Goal: Task Accomplishment & Management: Complete application form

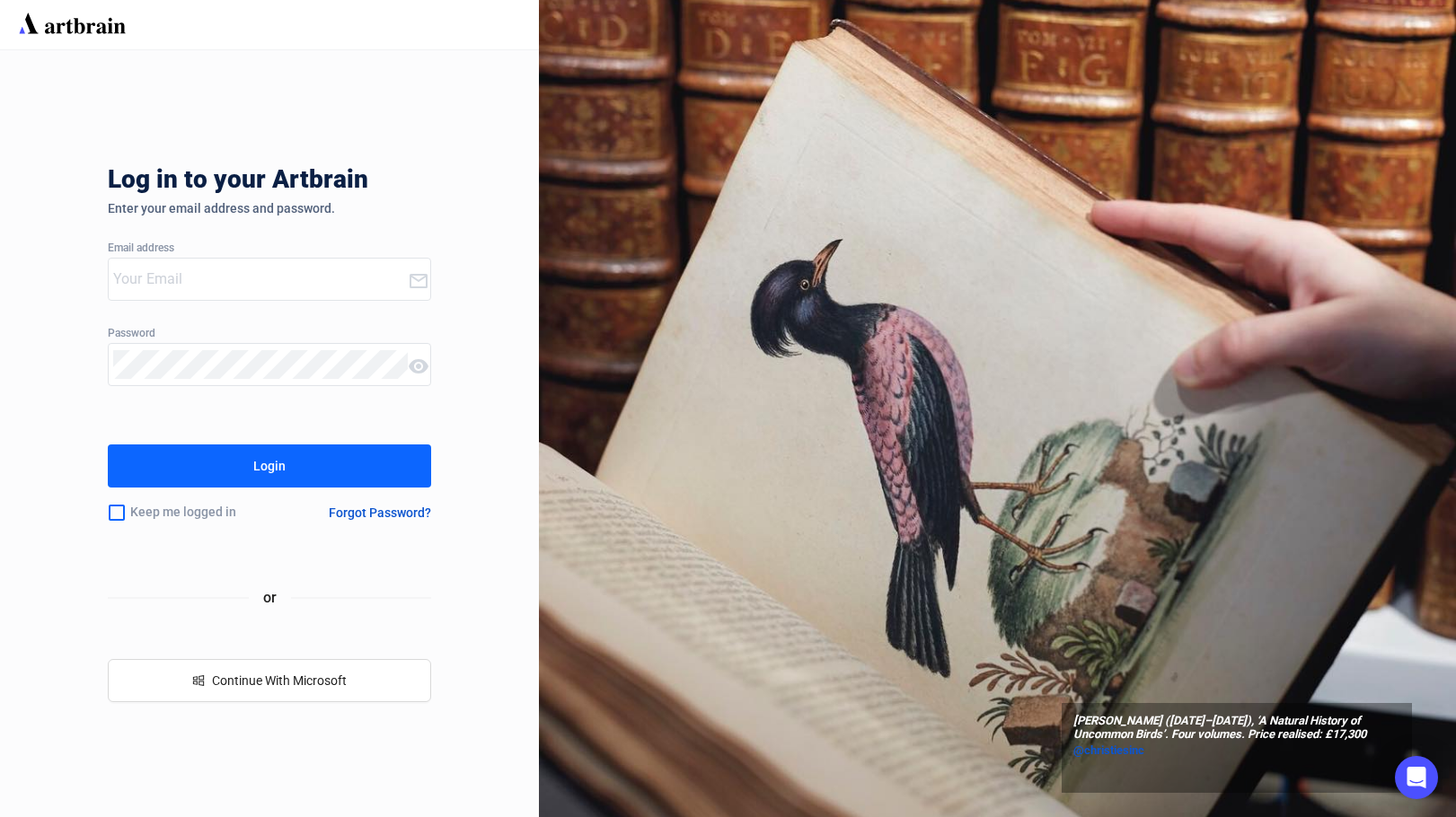
type input "[EMAIL_ADDRESS][DOMAIN_NAME]"
click at [354, 467] on button "Login" at bounding box center [269, 465] width 323 height 43
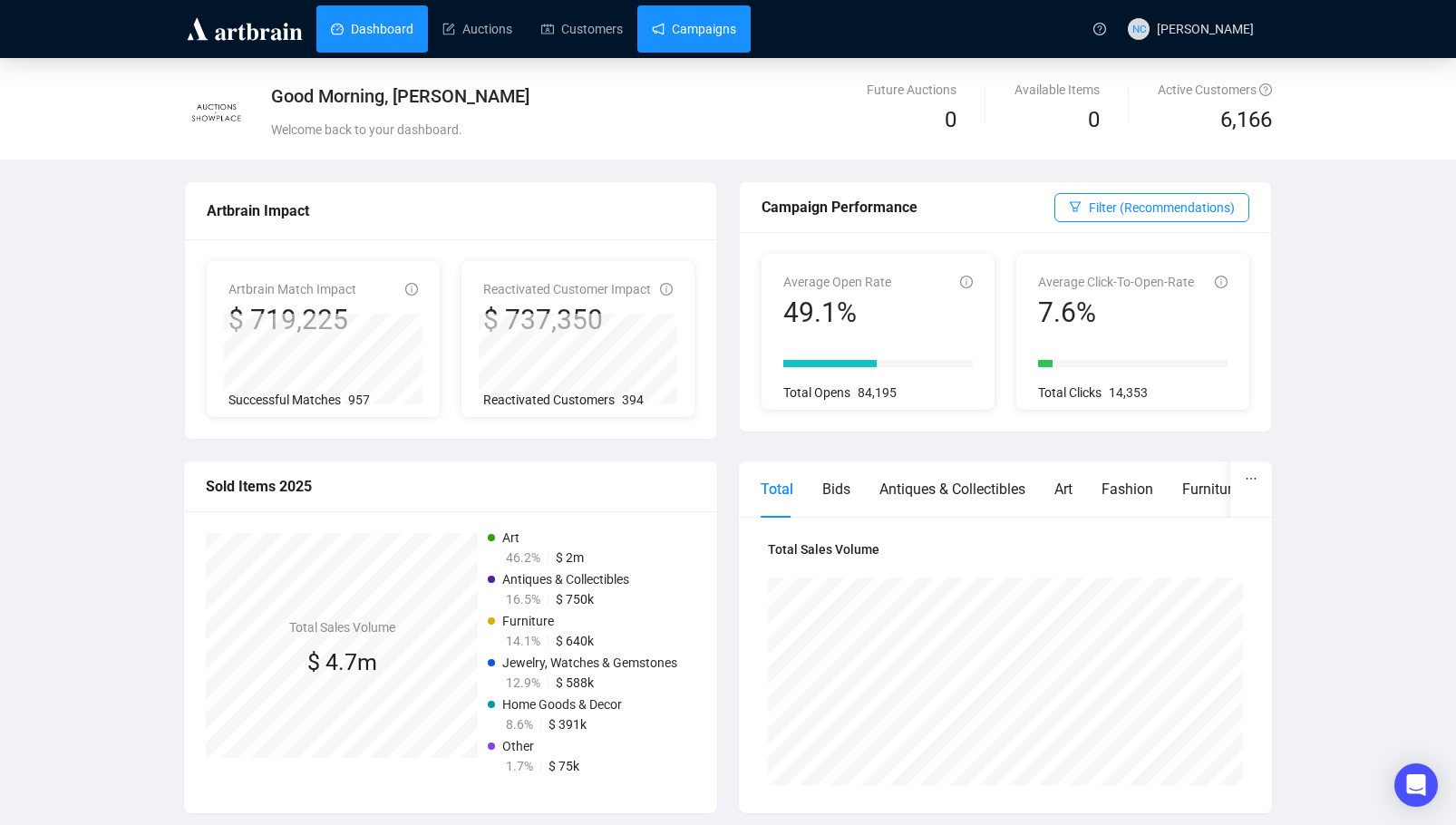
click at [720, 23] on link "Campaigns" at bounding box center [693, 29] width 85 height 47
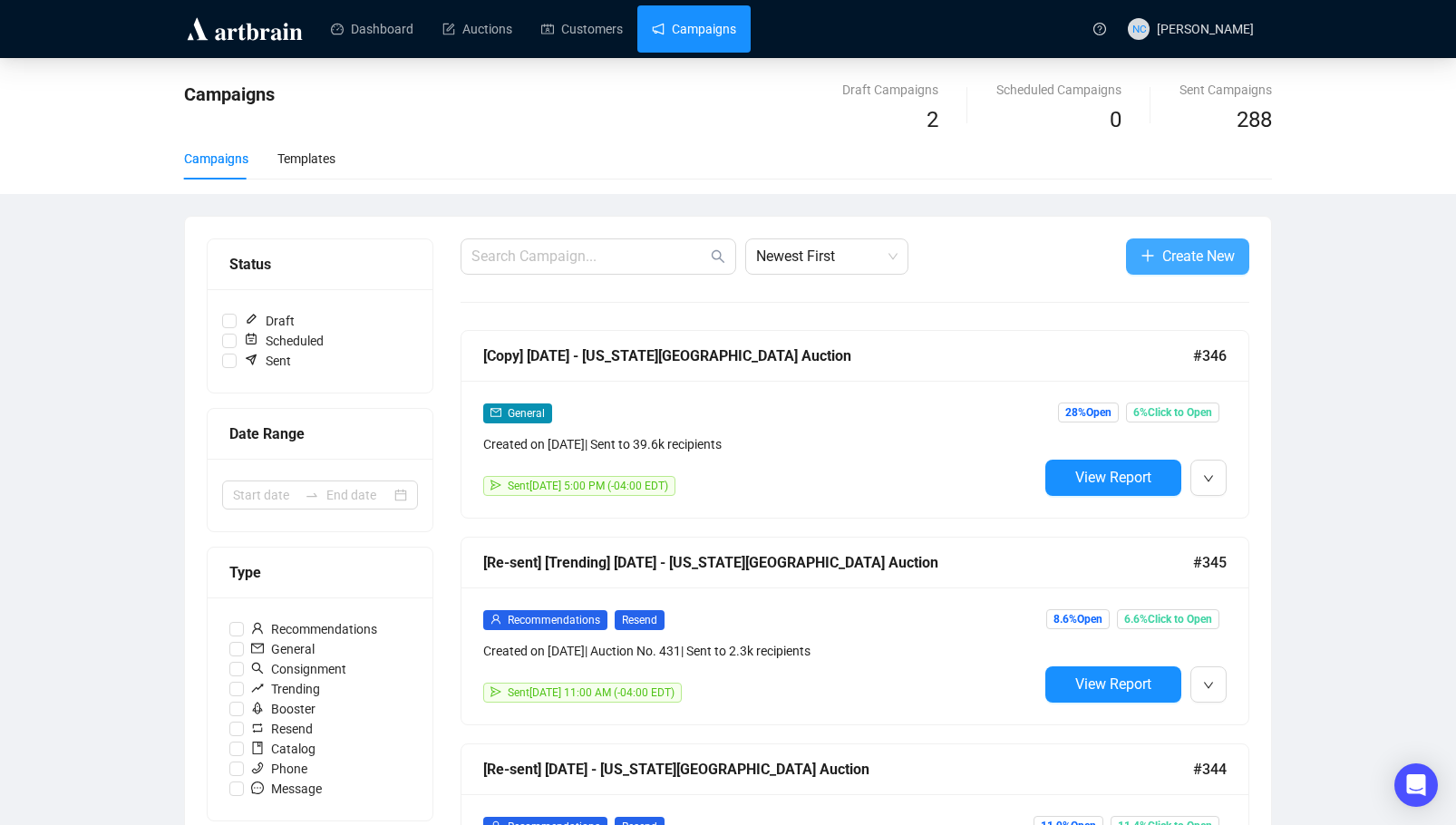
click at [1195, 255] on span "Create New" at bounding box center [1198, 256] width 73 height 22
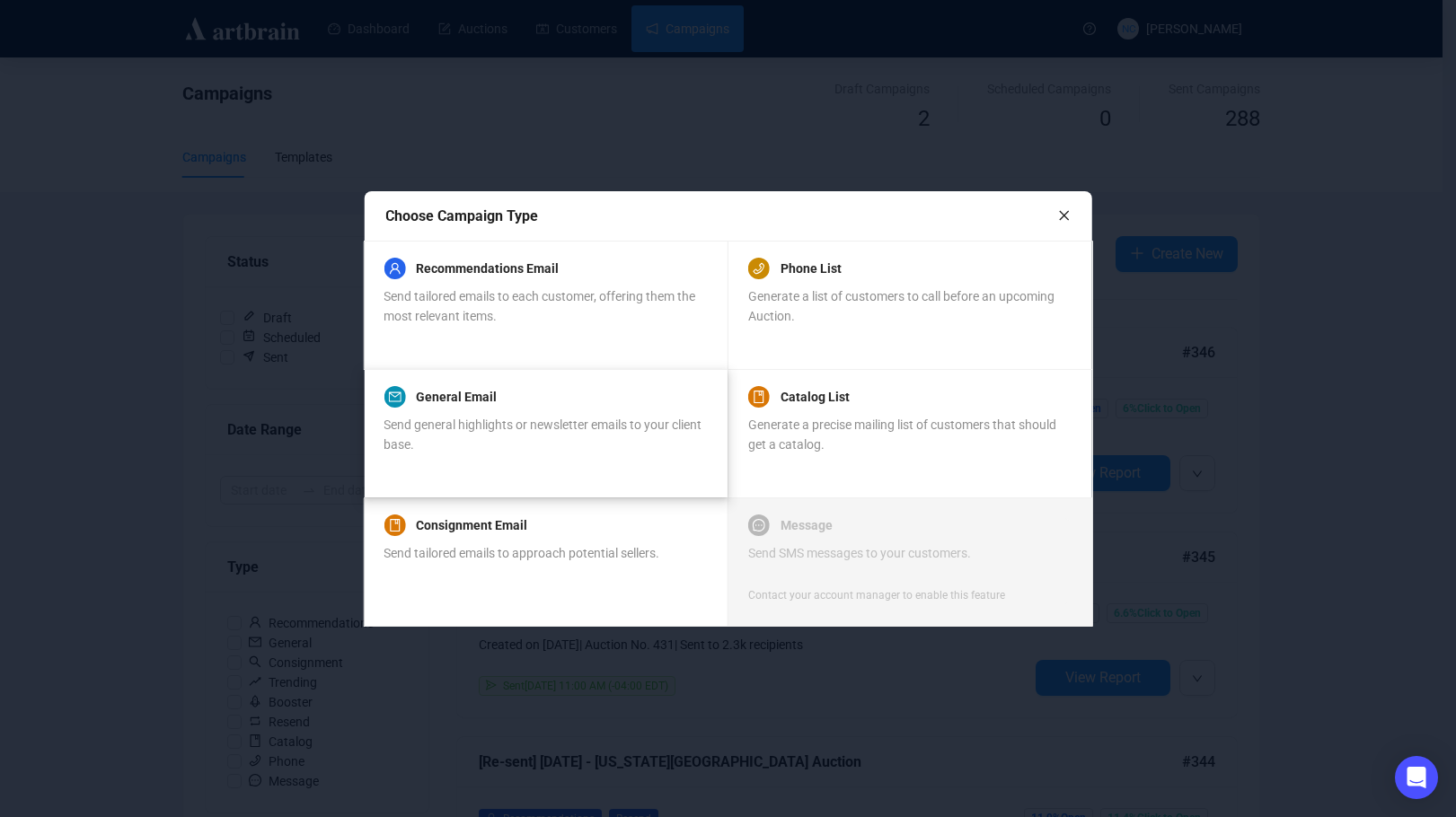
click at [611, 435] on div "Send general highlights or newsletter emails to your client base." at bounding box center [544, 435] width 323 height 40
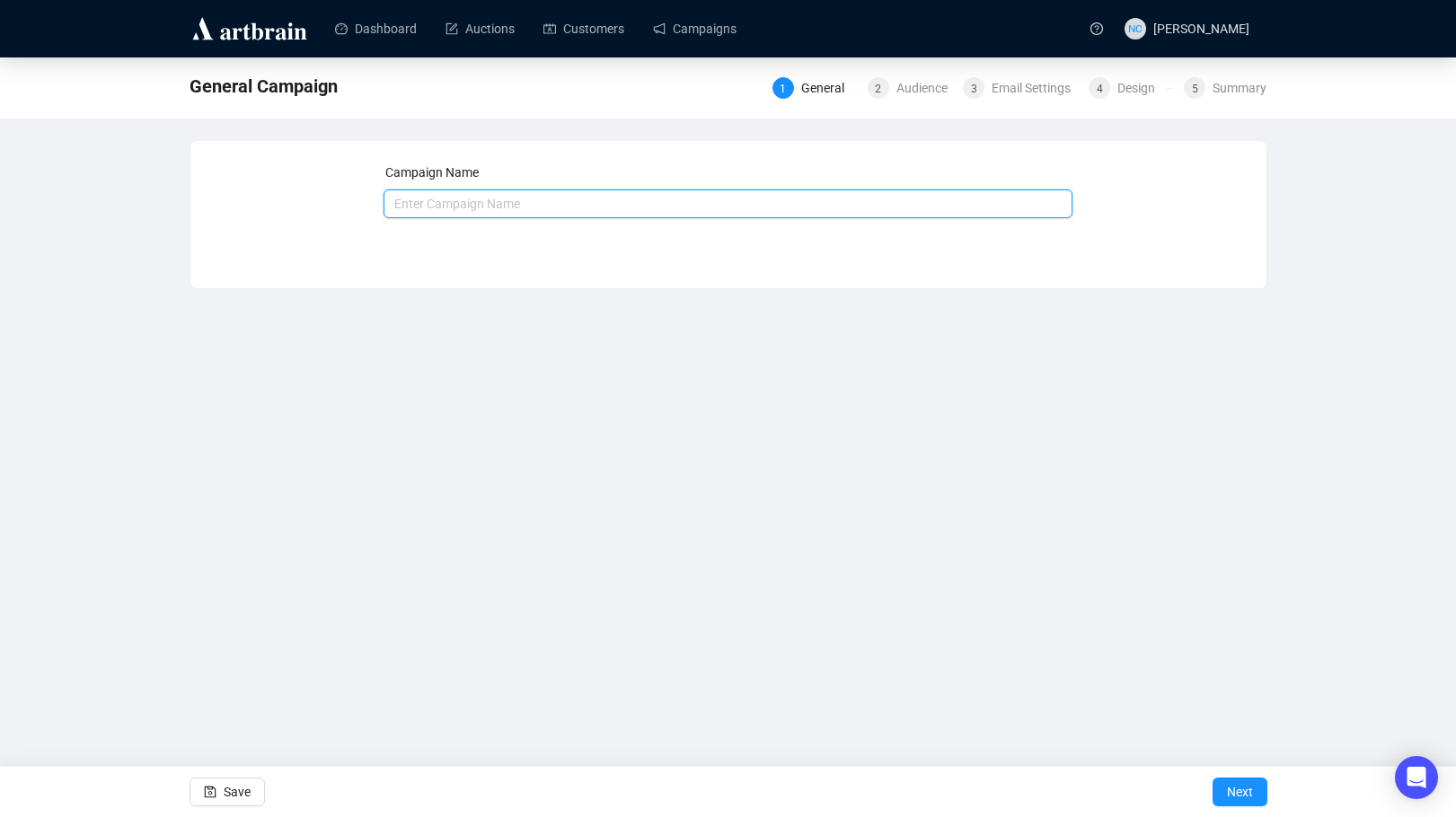
click at [588, 204] on input "text" at bounding box center [728, 204] width 689 height 29
type input "Tag Sale [DATE]"
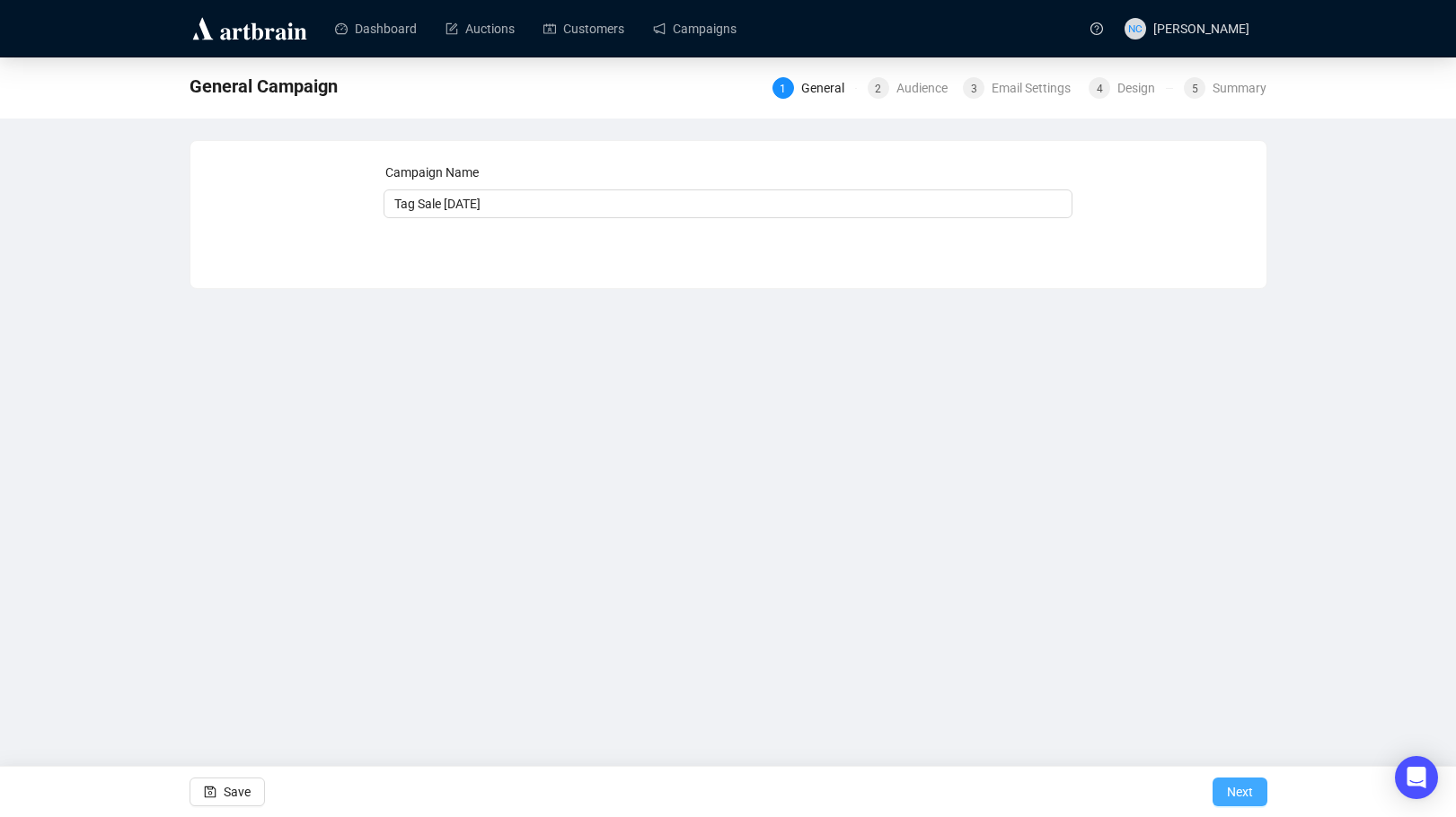
click at [1246, 797] on span "Next" at bounding box center [1239, 792] width 26 height 50
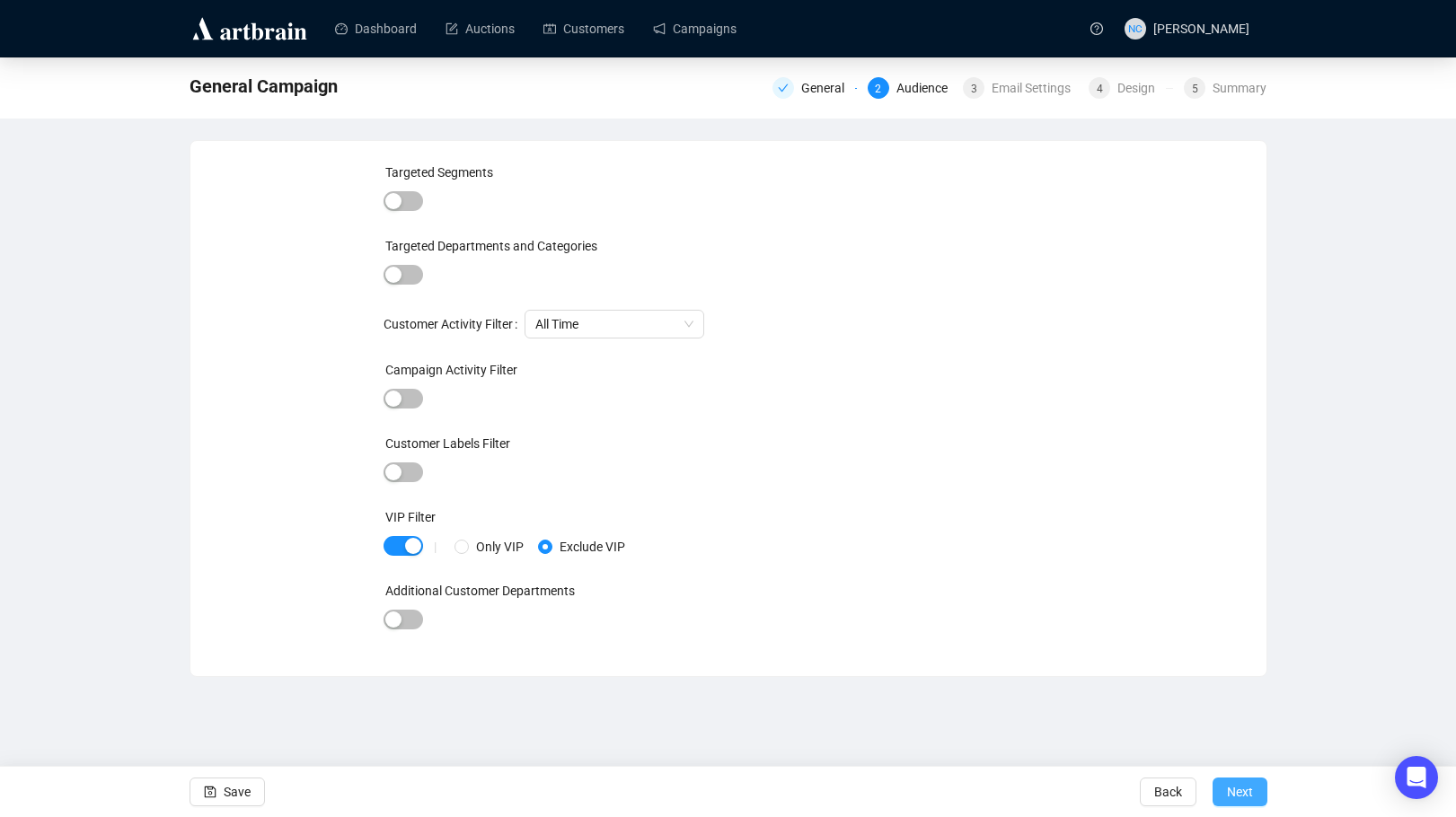
click at [1258, 790] on button "Next" at bounding box center [1239, 792] width 55 height 29
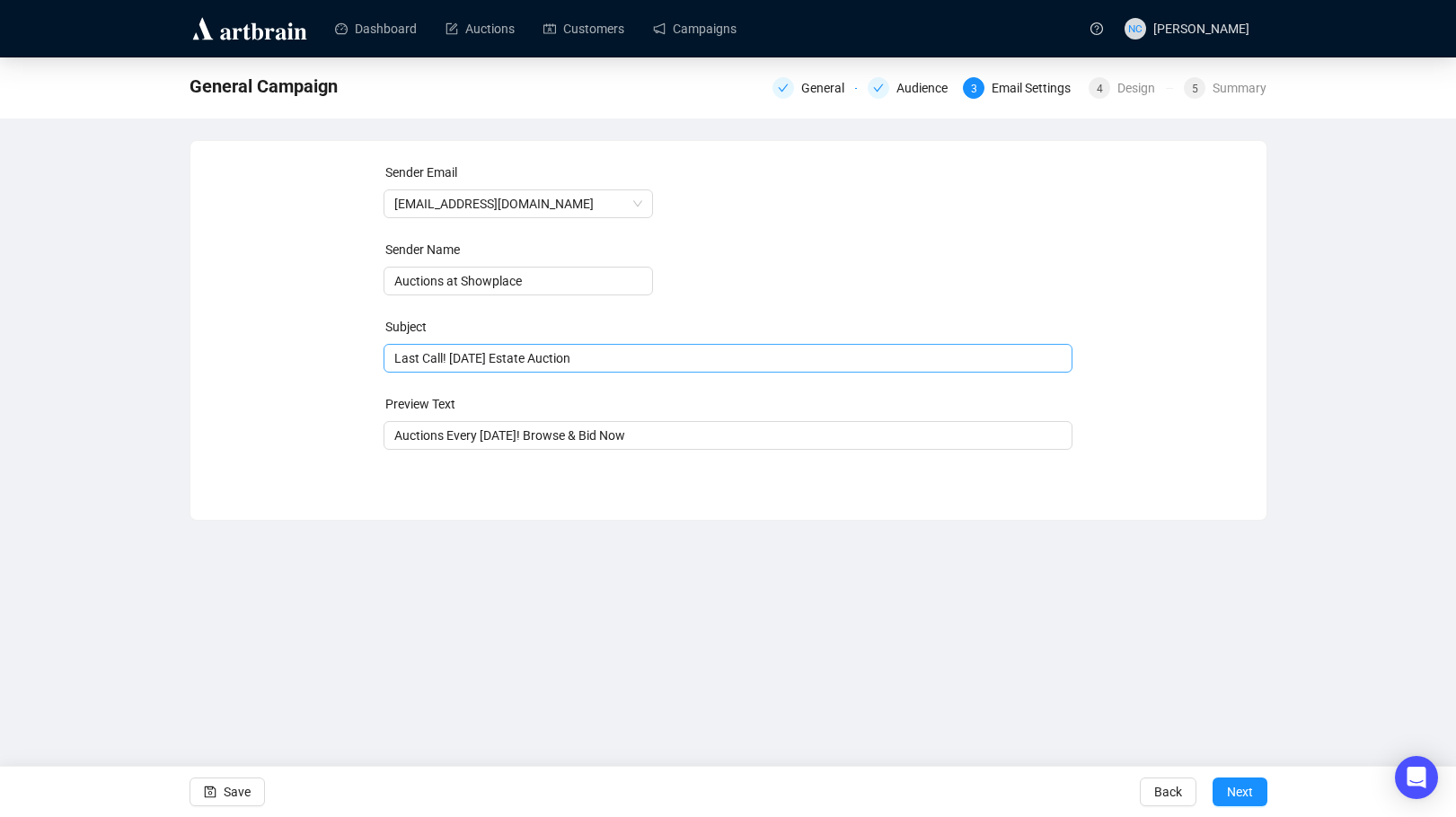
click at [614, 361] on span "Last Call! [DATE] Estate Auction" at bounding box center [728, 357] width 689 height 14
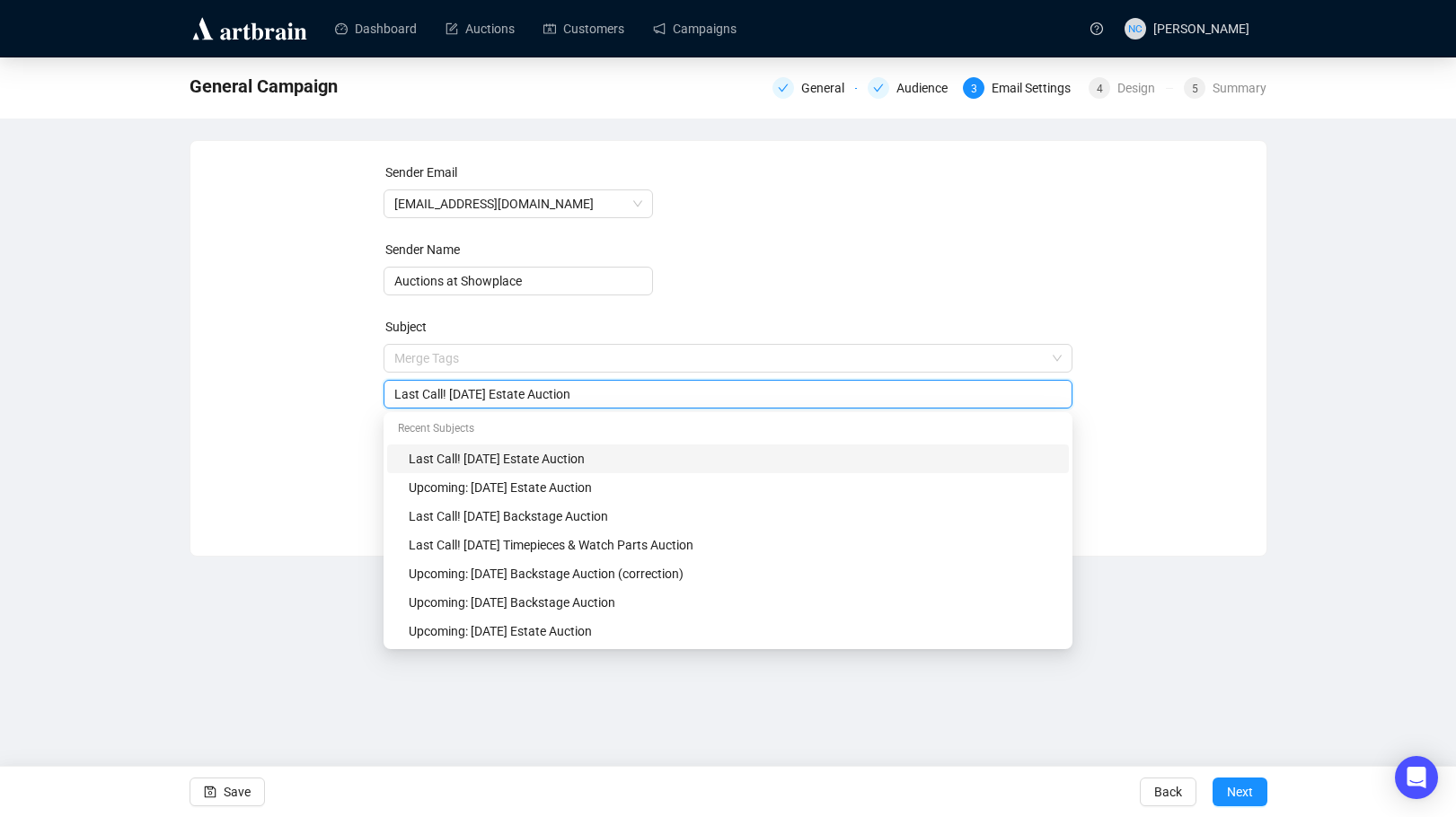
drag, startPoint x: 612, startPoint y: 394, endPoint x: 389, endPoint y: 388, distance: 223.1
click at [389, 388] on div "Last Call! [DATE] Estate Auction" at bounding box center [728, 394] width 689 height 29
click at [318, 382] on div "Sender Email [EMAIL_ADDRESS][DOMAIN_NAME] Sender Name Auctions at Showplace Sub…" at bounding box center [728, 335] width 1033 height 345
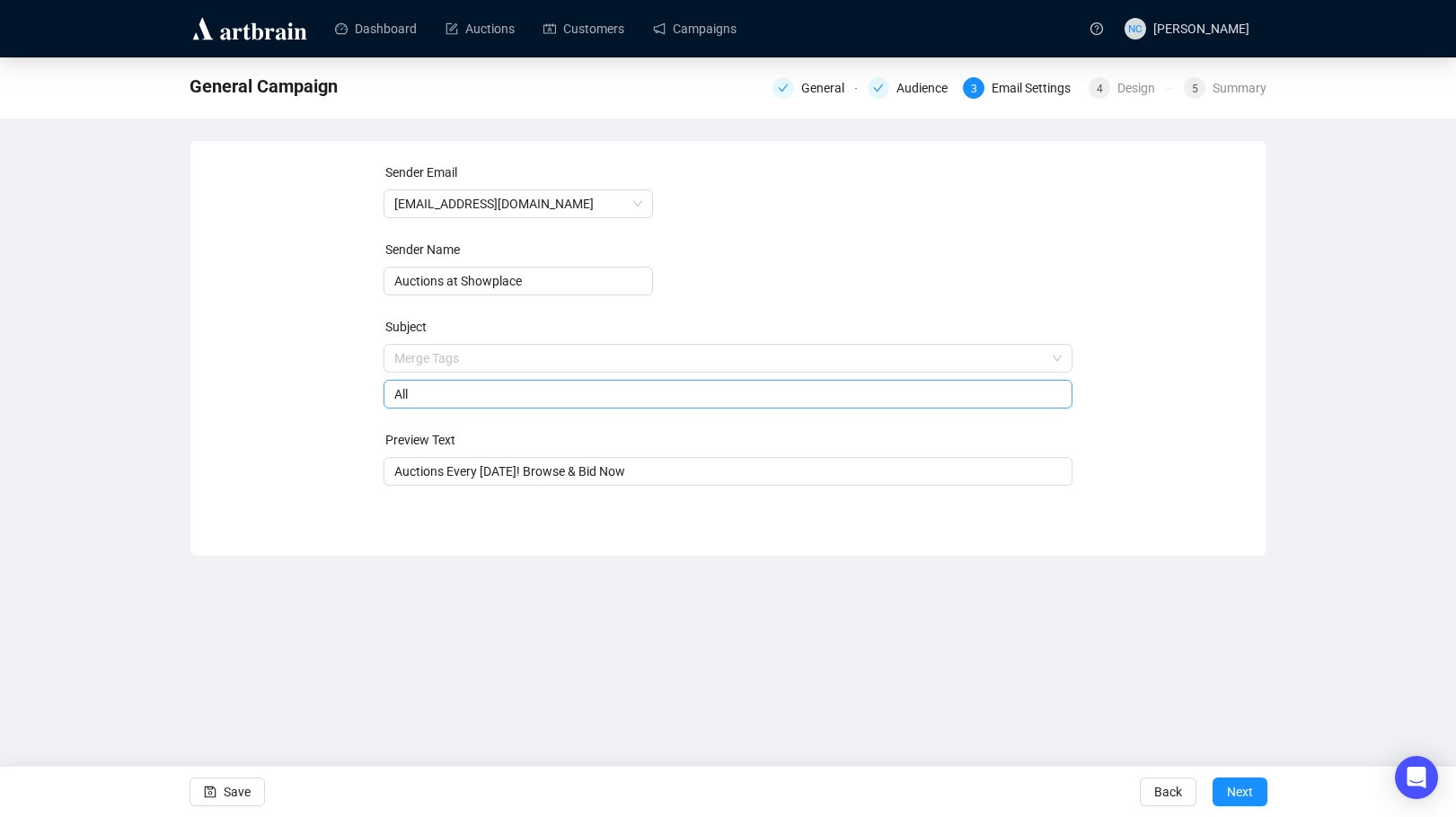
click at [462, 402] on input "All" at bounding box center [728, 394] width 667 height 20
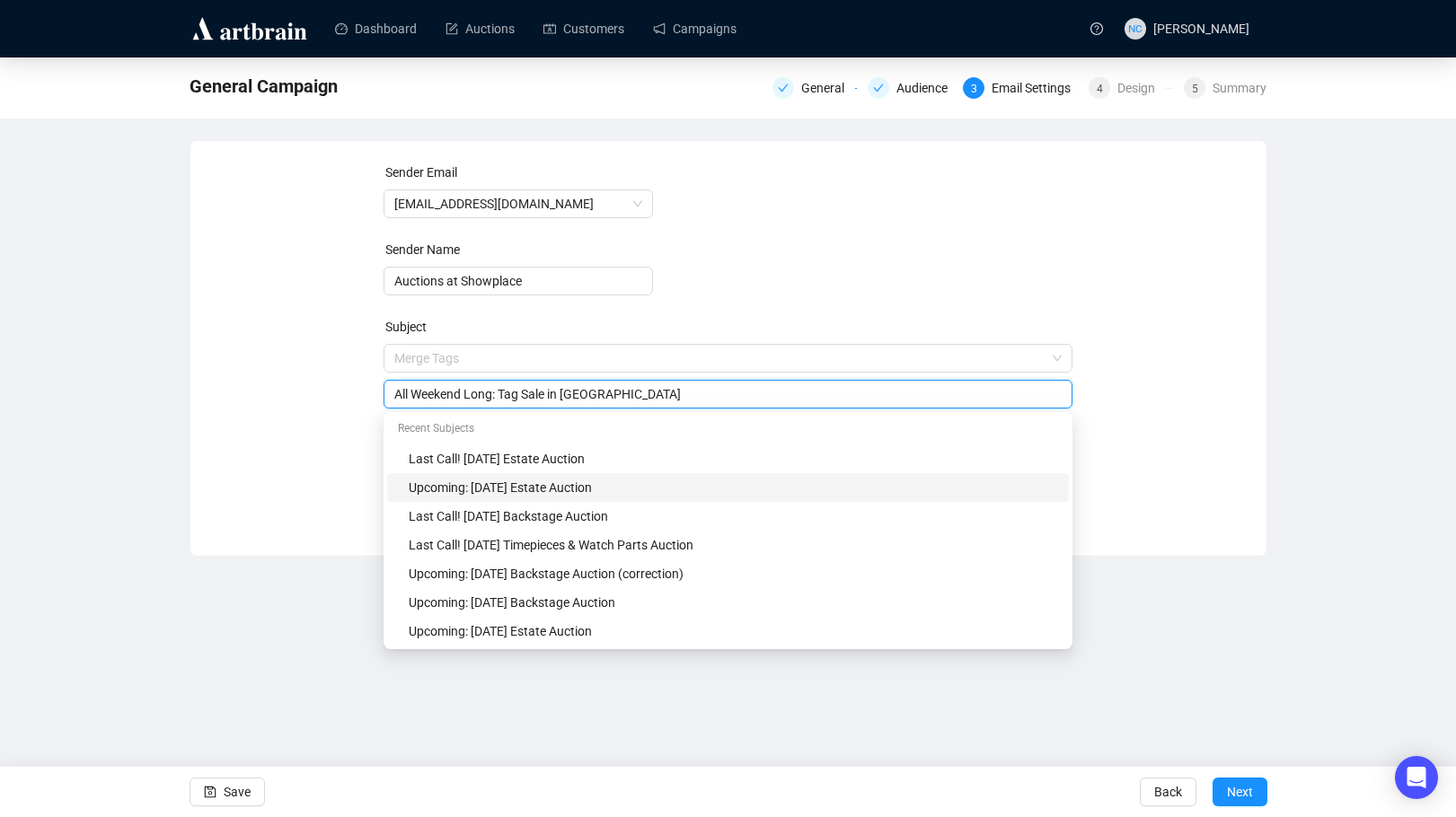
type input "All Weekend Long: Tag Sale in [GEOGRAPHIC_DATA]"
click at [1177, 417] on div "Sender Email [EMAIL_ADDRESS][DOMAIN_NAME] Sender Name Auctions at Showplace Sub…" at bounding box center [728, 335] width 1033 height 345
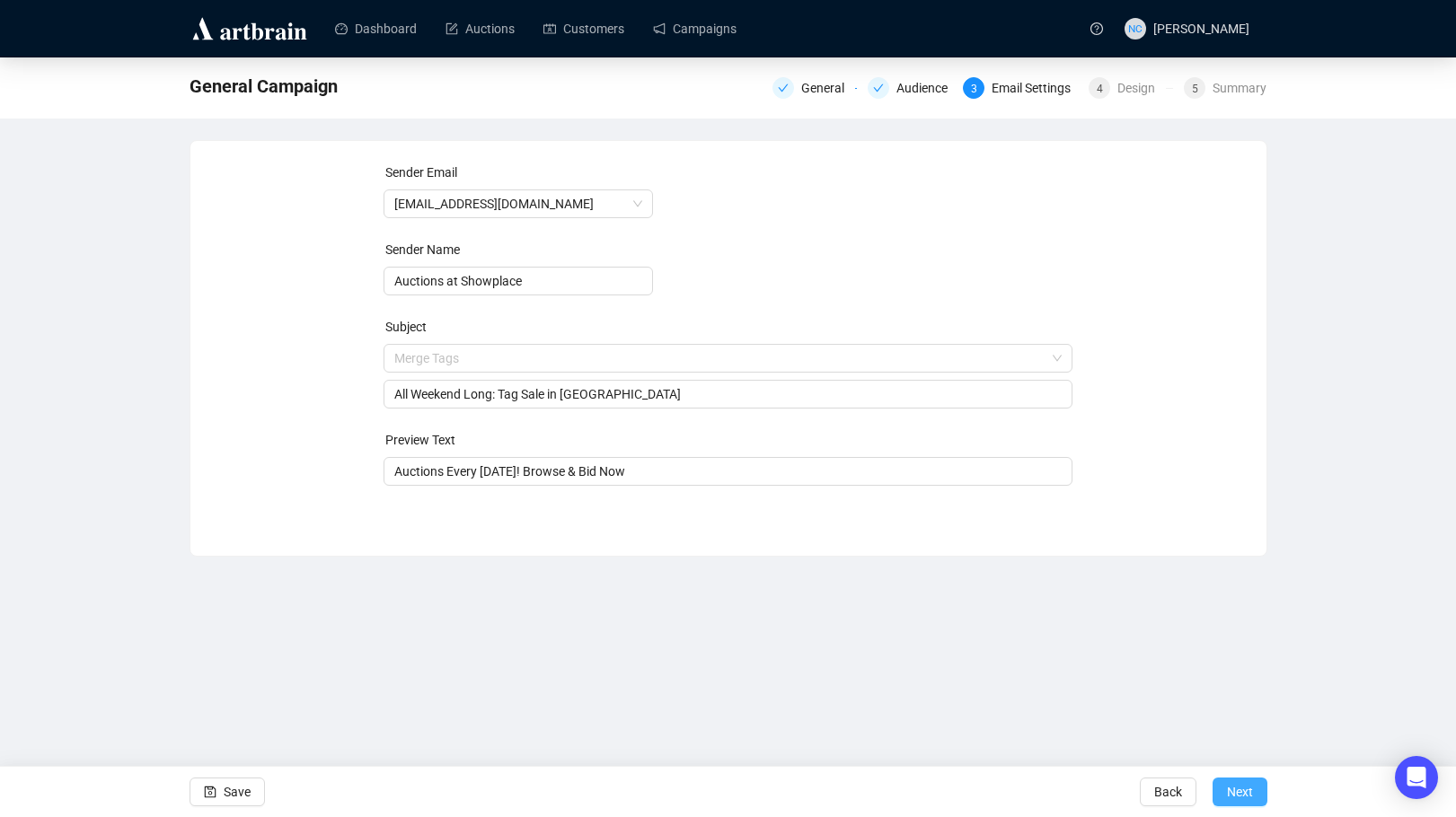
click at [1246, 786] on span "Next" at bounding box center [1239, 792] width 26 height 50
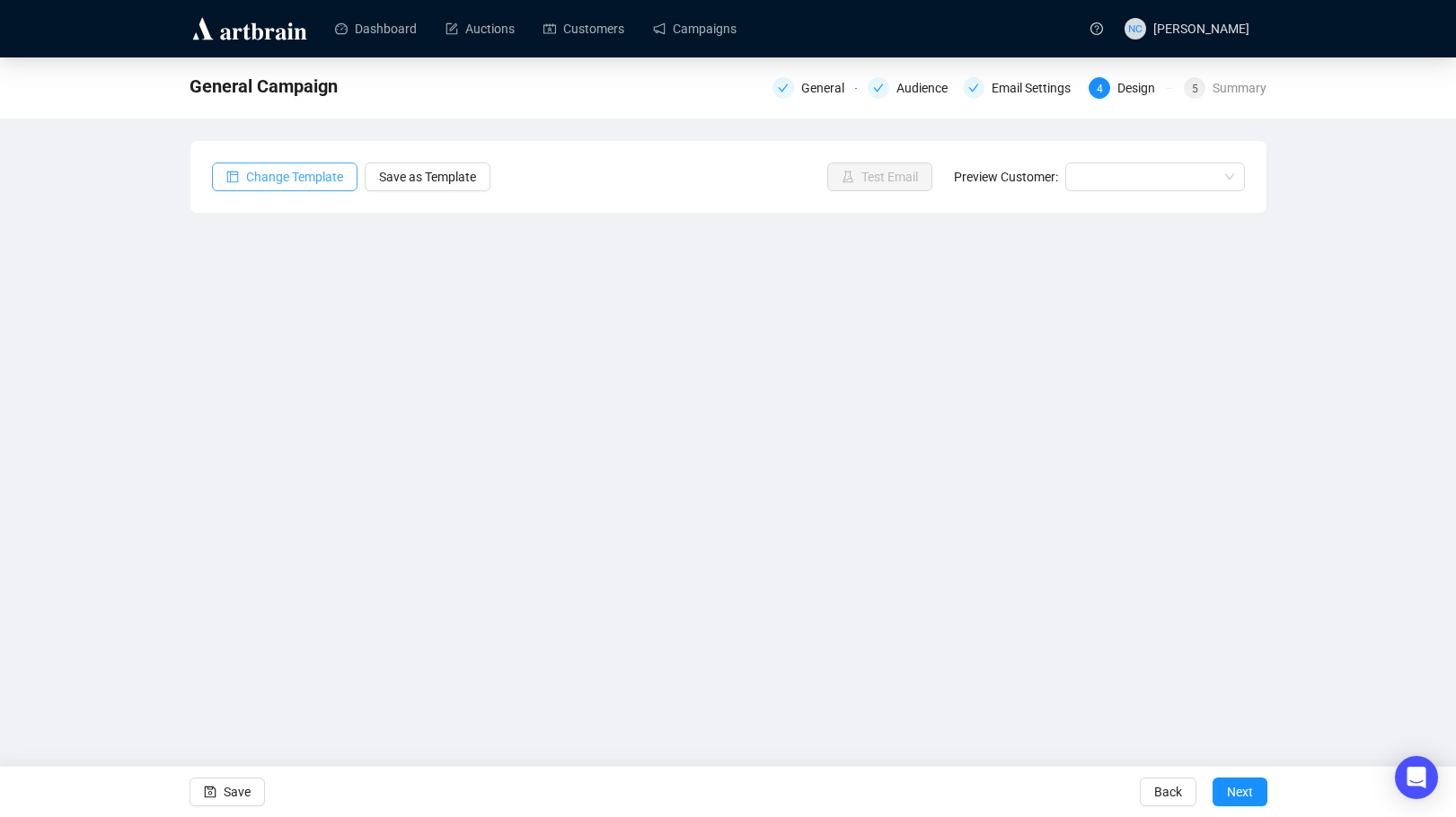
click at [308, 172] on span "Change Template" at bounding box center [294, 176] width 97 height 20
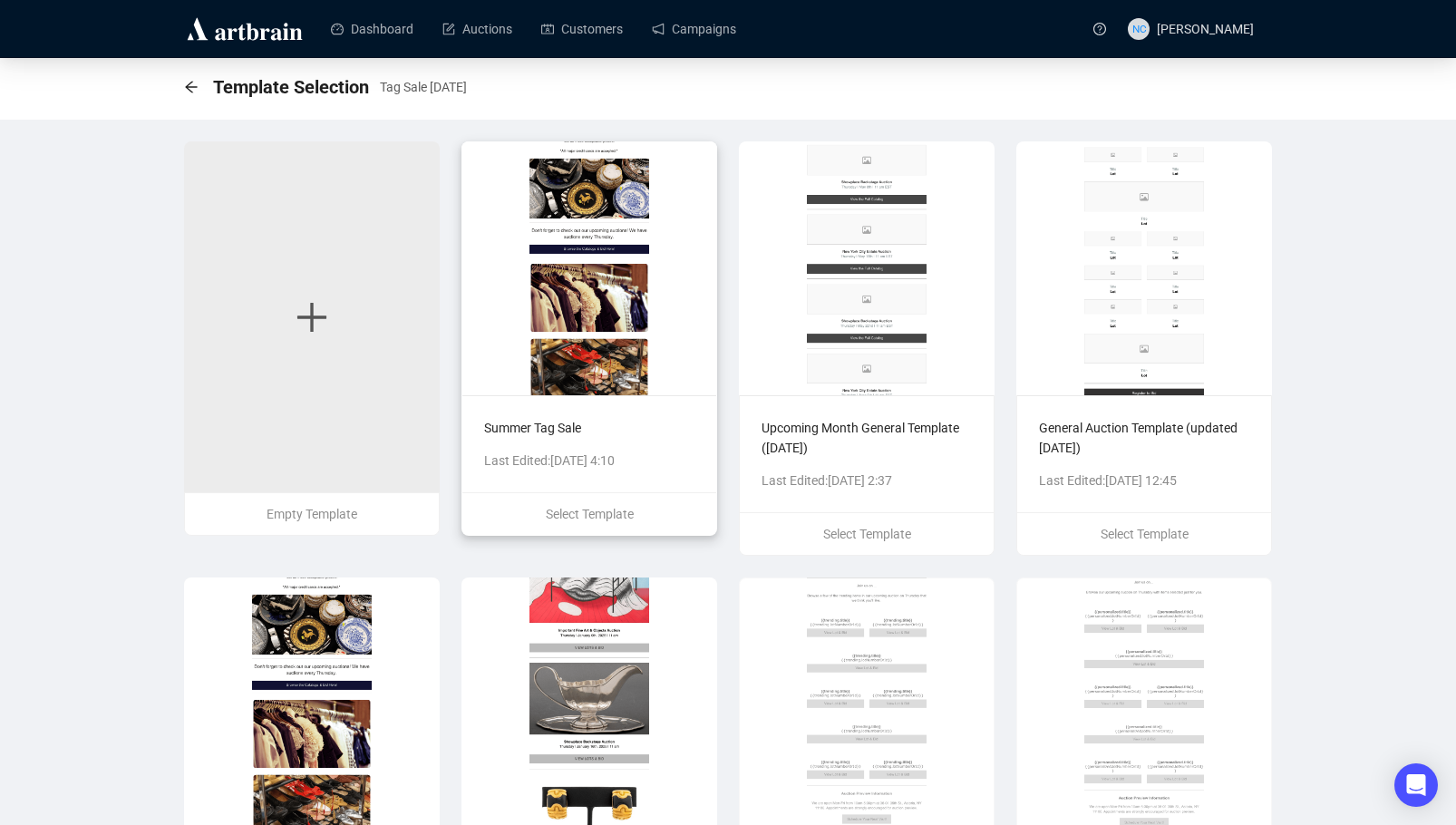
click at [593, 293] on img at bounding box center [588, 268] width 256 height 254
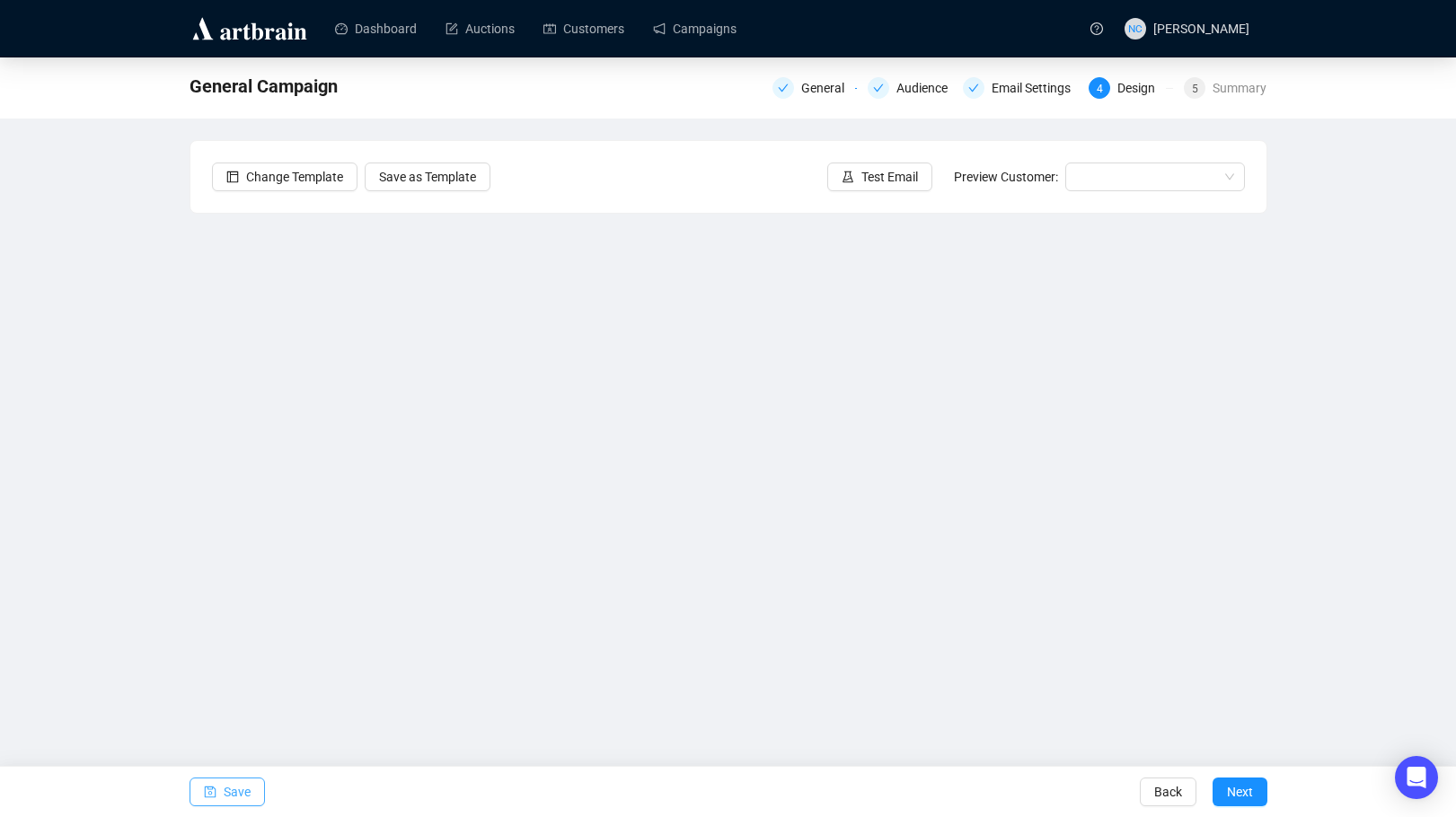
click at [226, 790] on span "Save" at bounding box center [237, 792] width 27 height 50
click at [1223, 780] on button "Next" at bounding box center [1239, 792] width 55 height 29
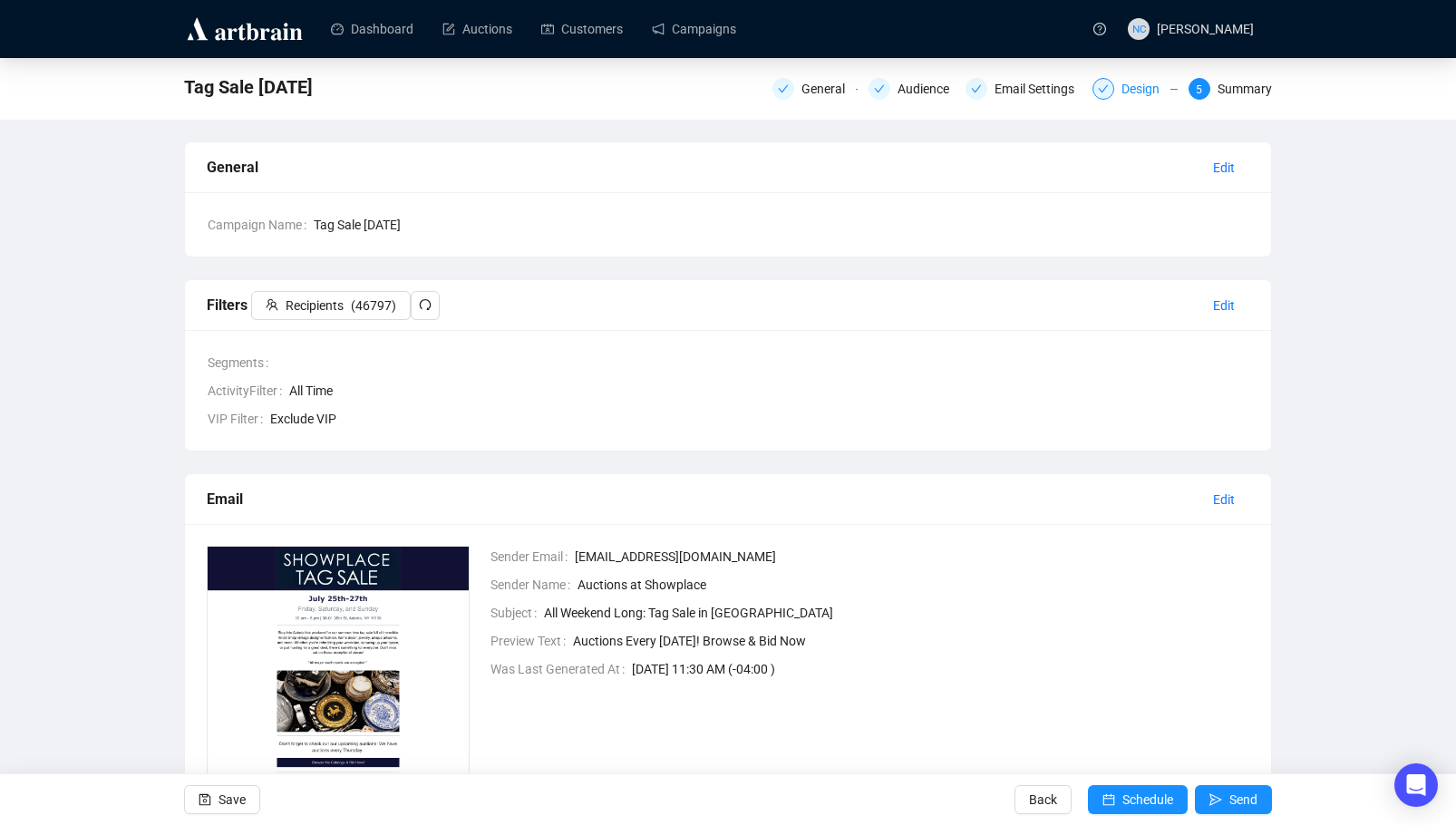
click at [1132, 89] on div "Design" at bounding box center [1146, 89] width 49 height 21
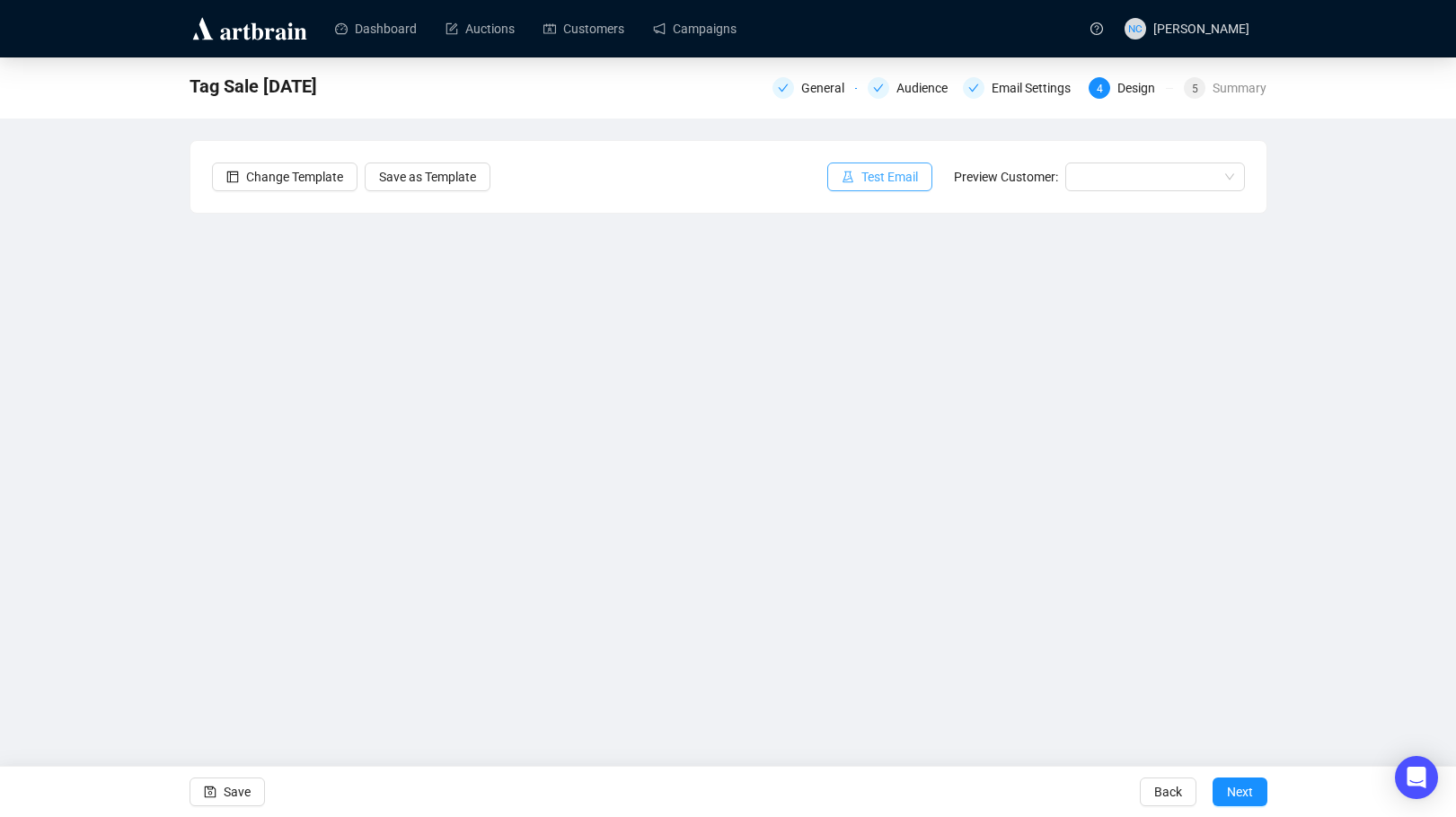
click at [907, 176] on span "Test Email" at bounding box center [889, 176] width 57 height 20
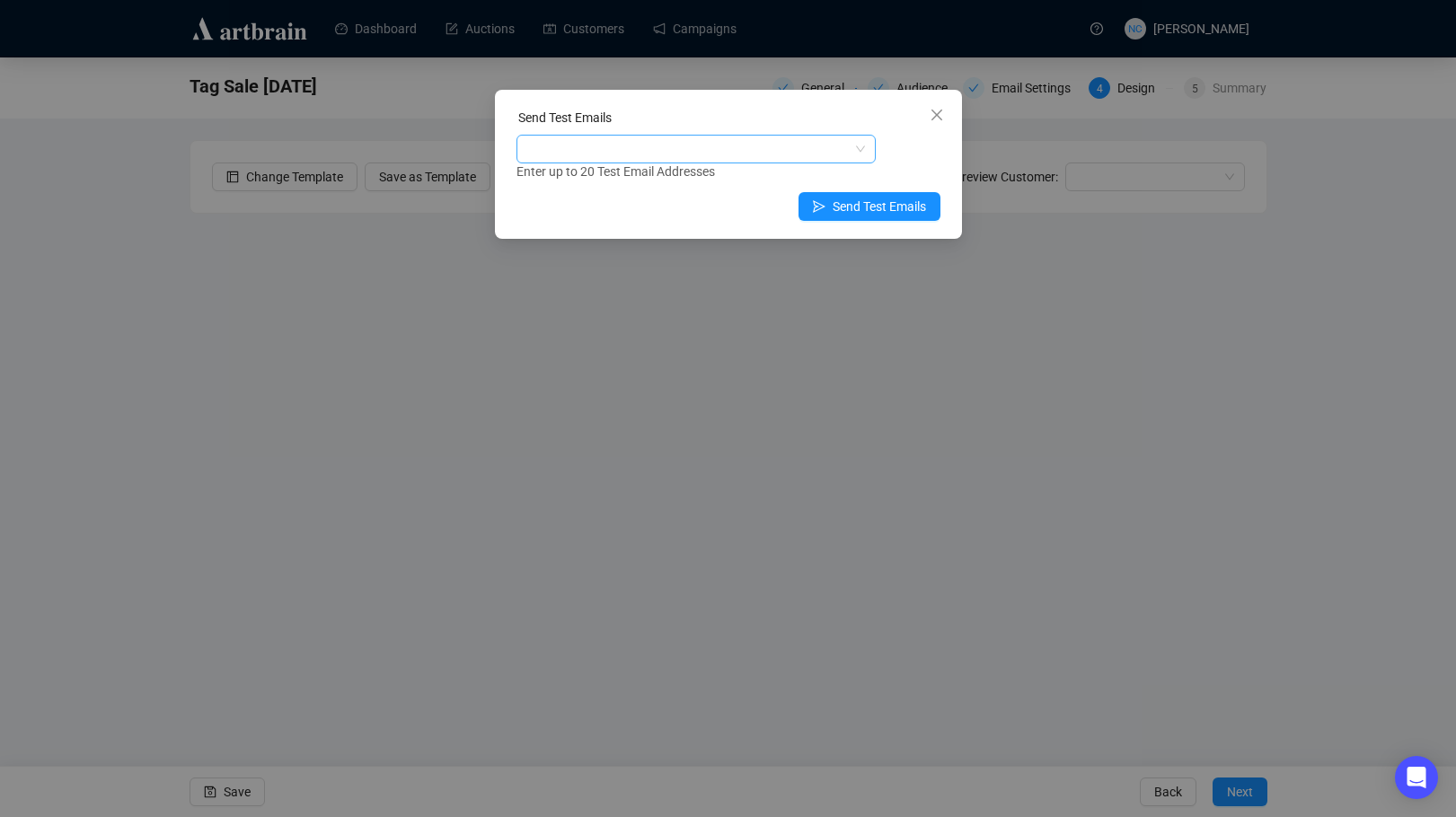
click at [710, 150] on div at bounding box center [687, 149] width 333 height 25
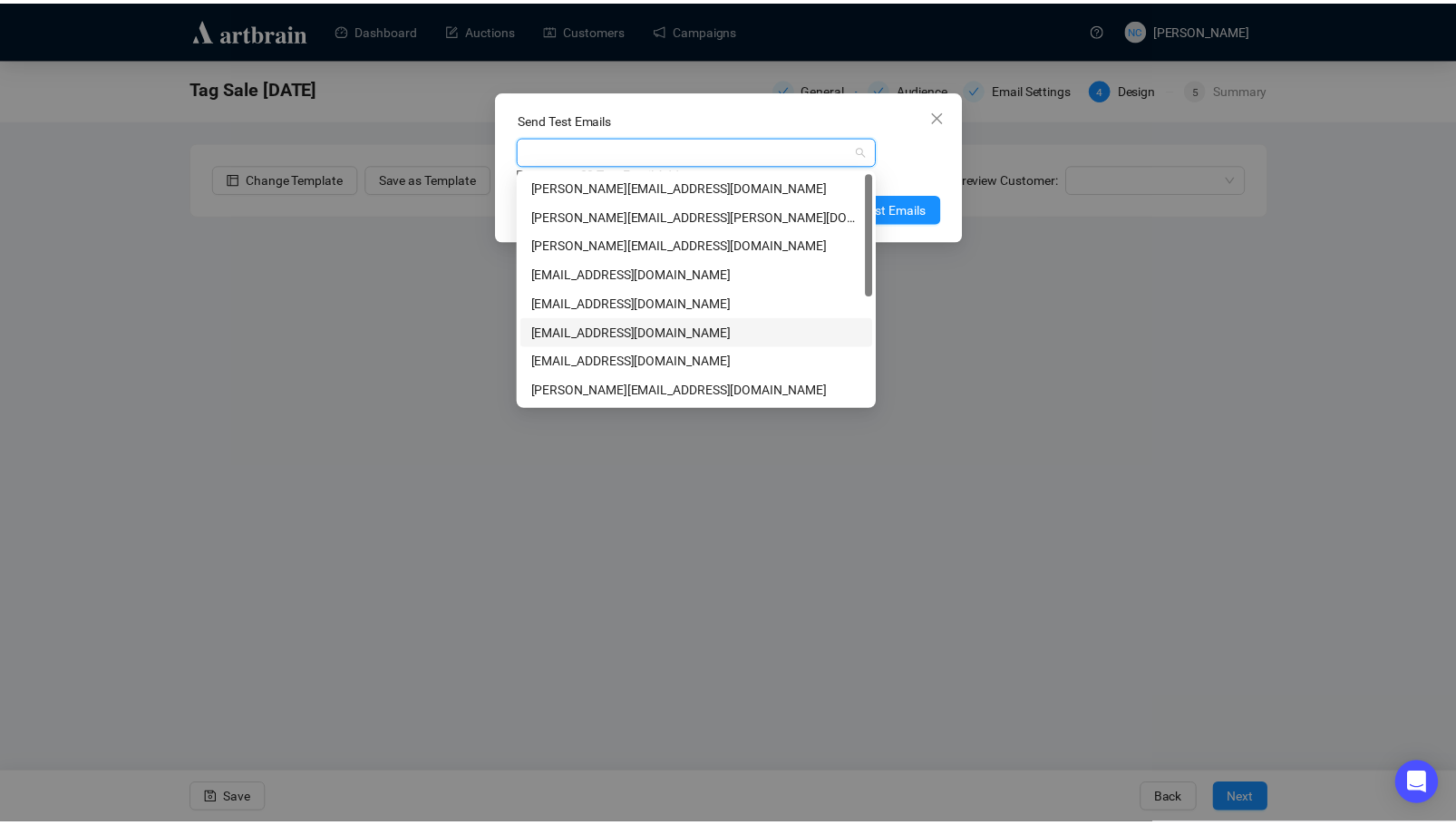
scroll to position [203, 0]
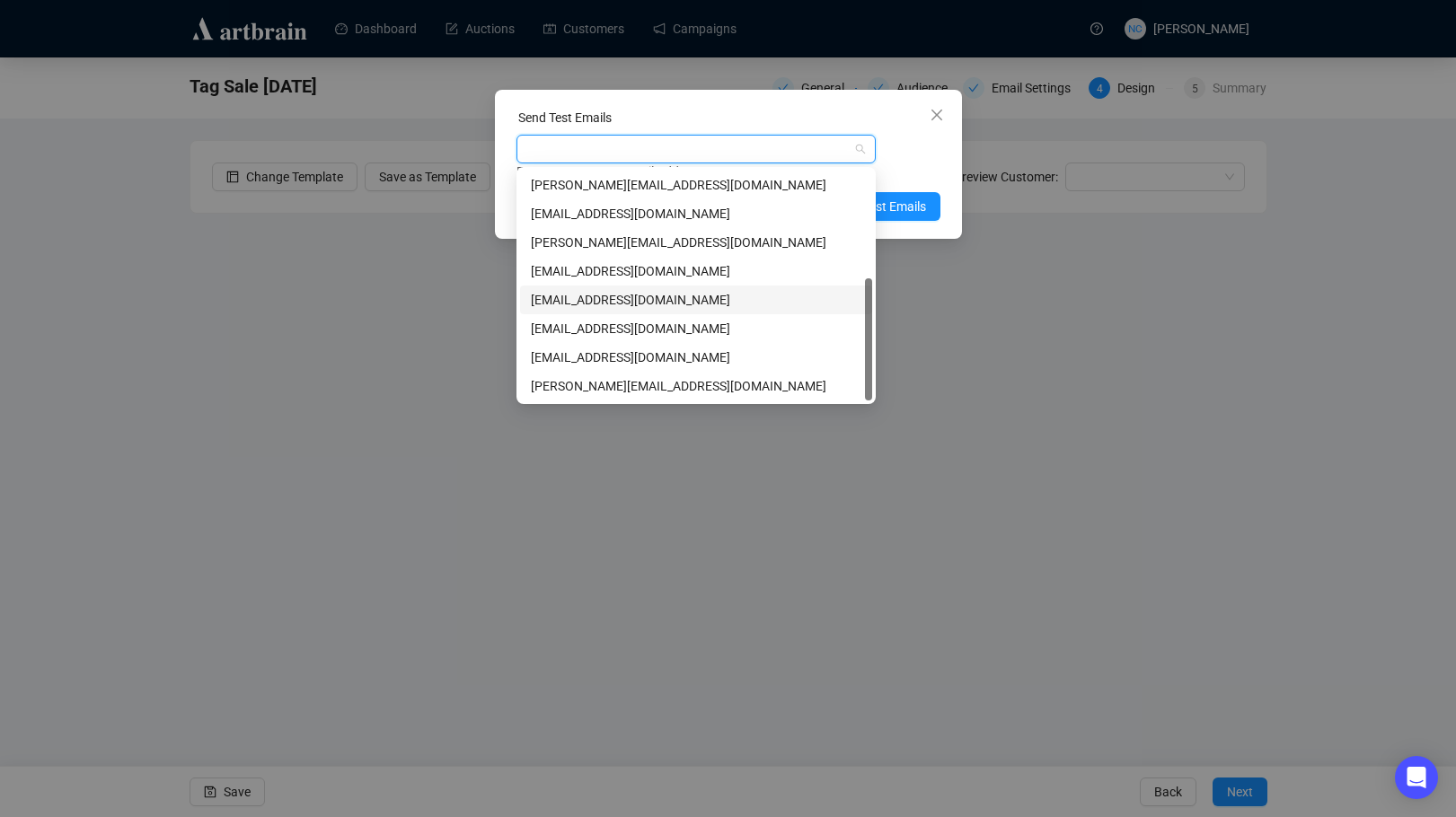
click at [715, 294] on div "[EMAIL_ADDRESS][DOMAIN_NAME]" at bounding box center [696, 300] width 331 height 20
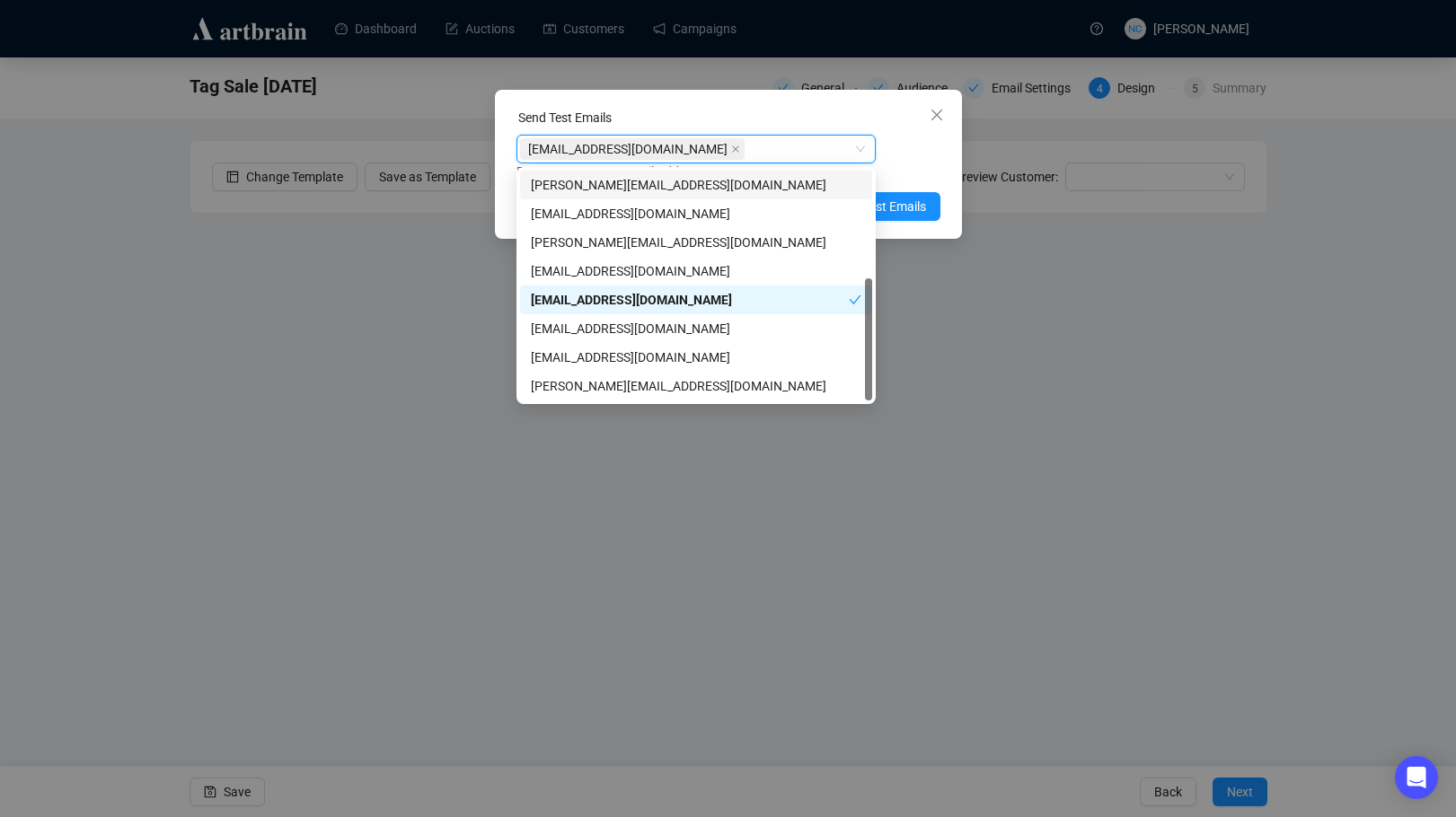
click at [914, 161] on div "[EMAIL_ADDRESS][DOMAIN_NAME] [DOMAIN_NAME][EMAIL_ADDRESS][DOMAIN_NAME] Enter up…" at bounding box center [728, 158] width 424 height 46
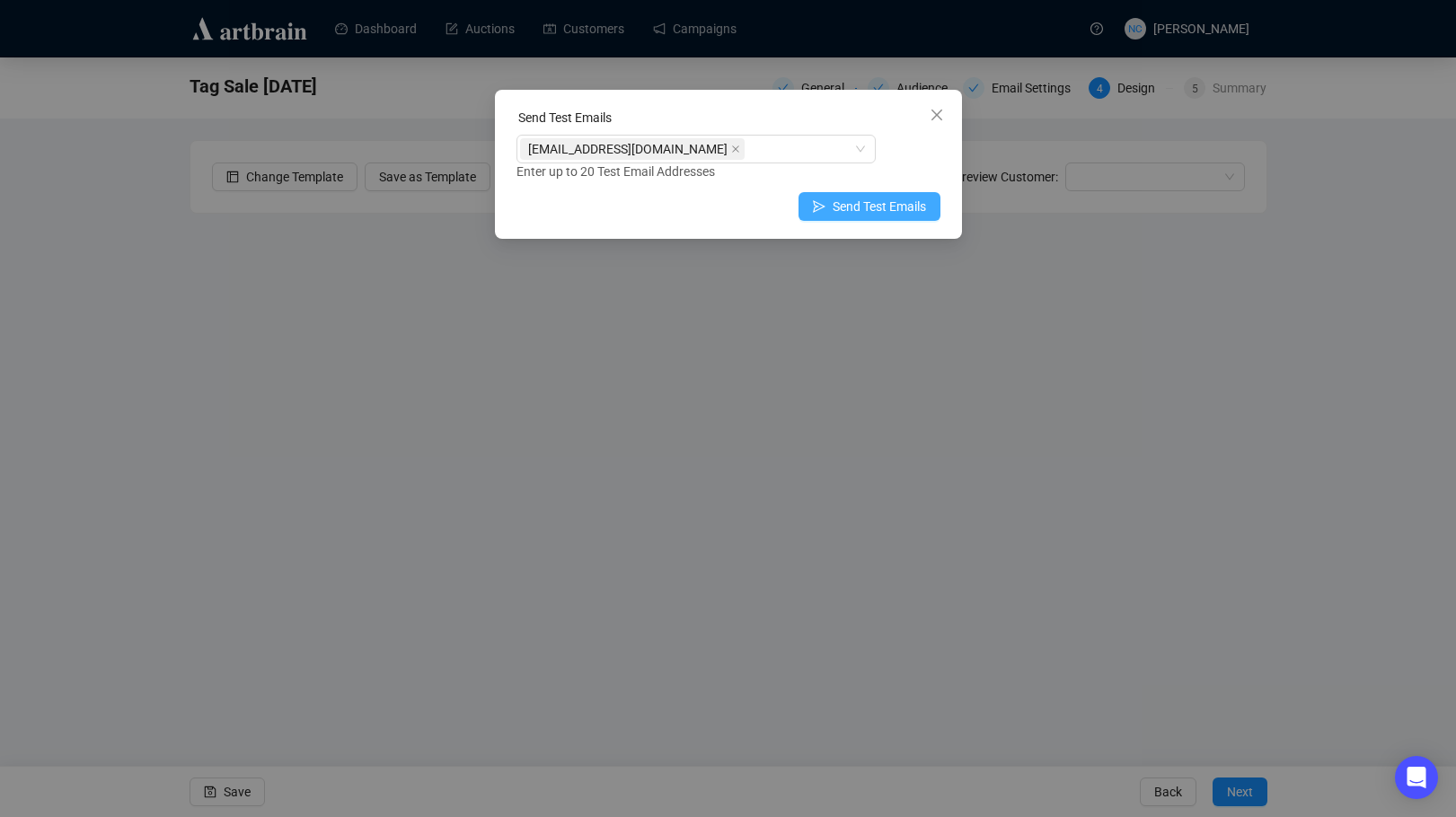
click at [889, 201] on span "Send Test Emails" at bounding box center [879, 206] width 93 height 20
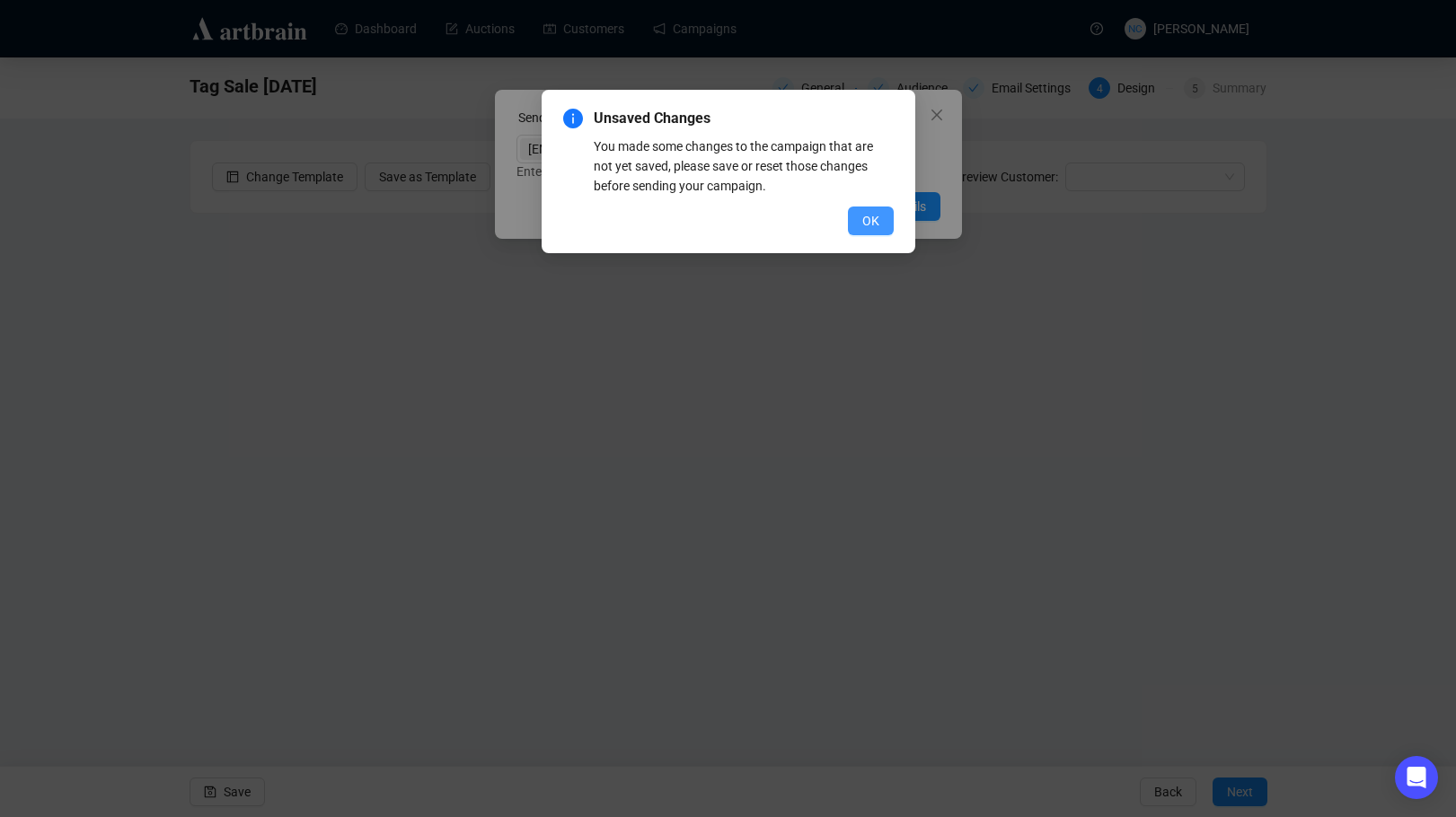
click at [864, 211] on span "OK" at bounding box center [871, 221] width 17 height 20
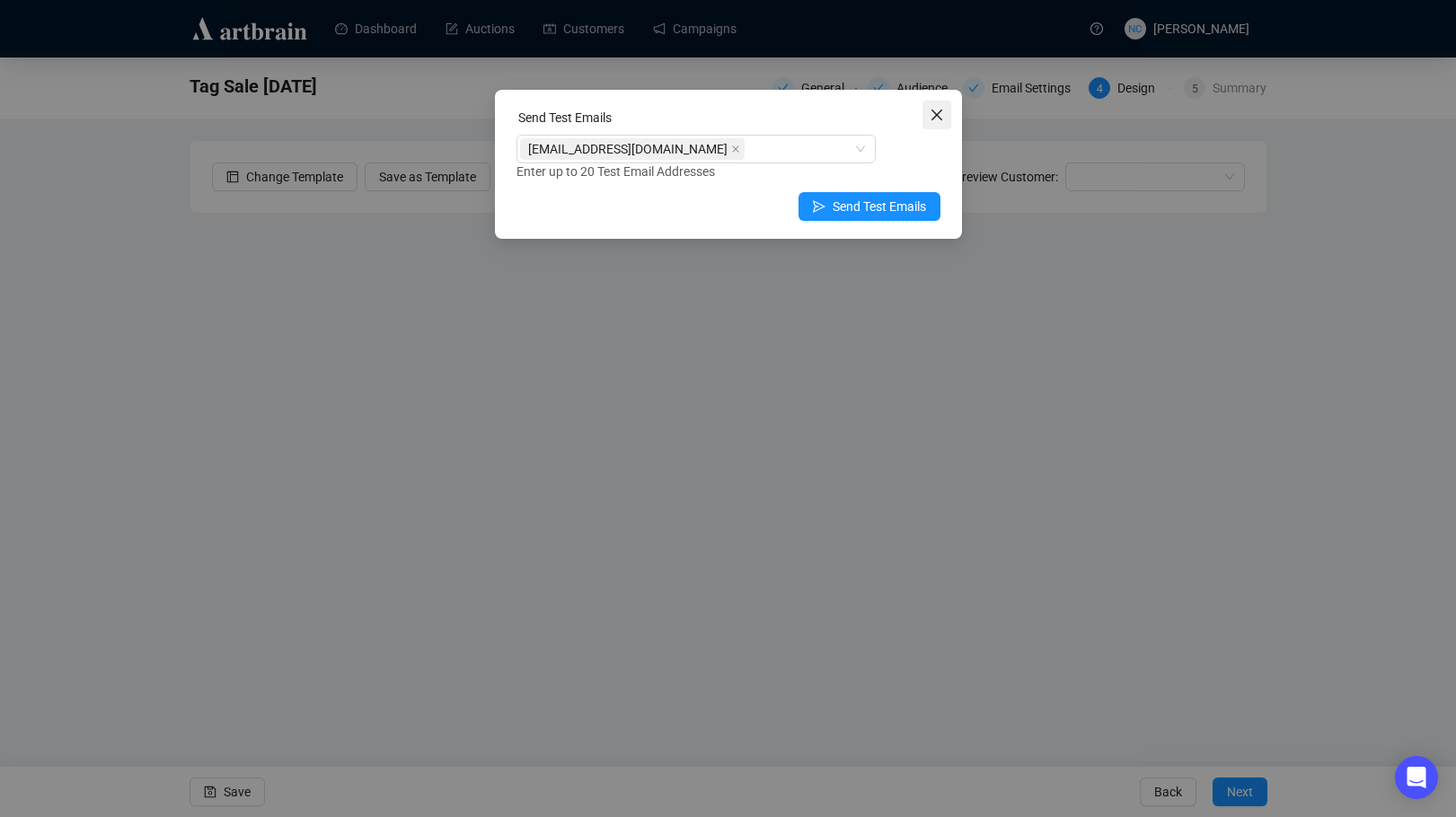
click at [935, 109] on icon "close" at bounding box center [936, 115] width 14 height 14
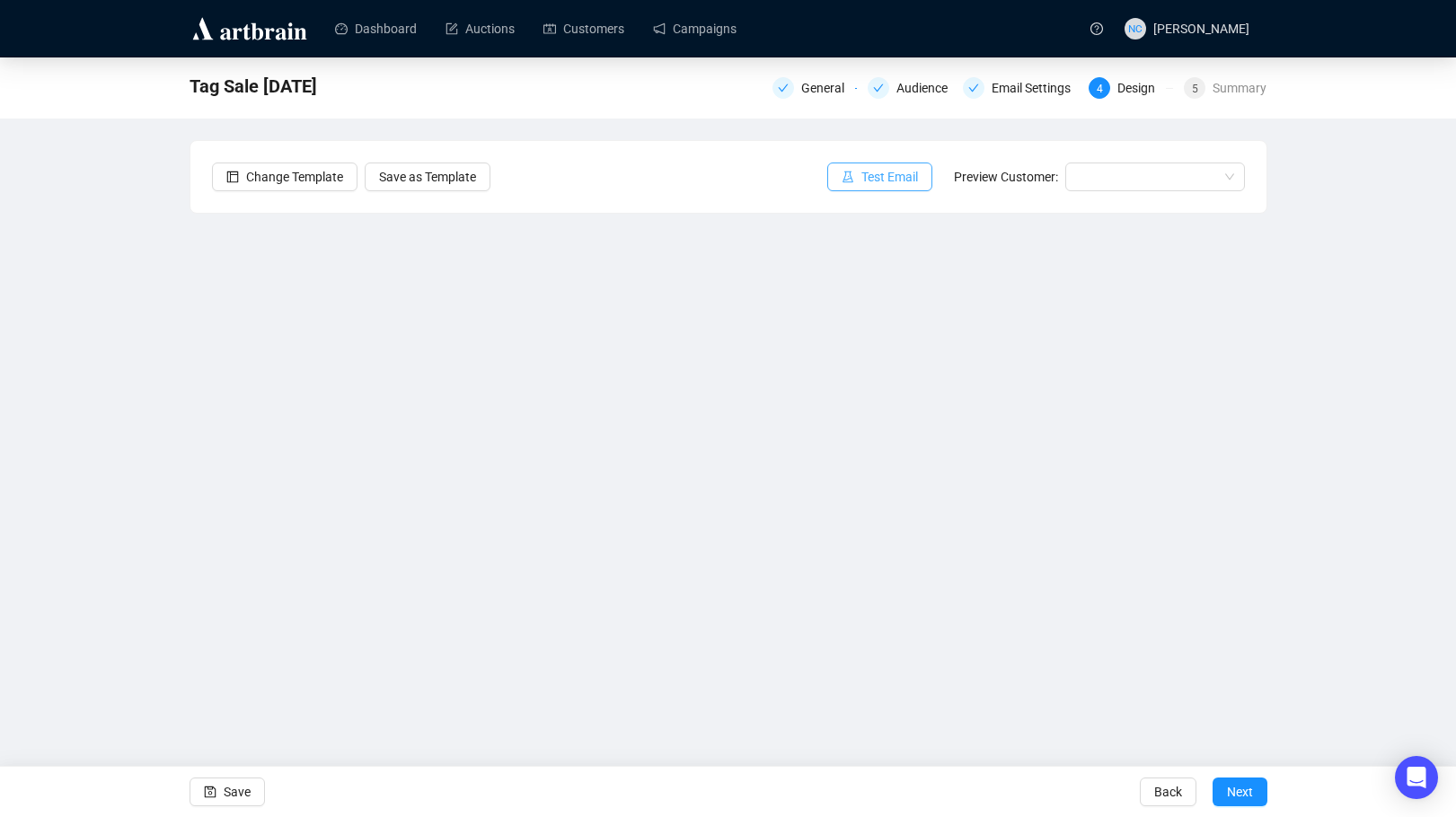
click at [888, 170] on span "Test Email" at bounding box center [889, 176] width 57 height 20
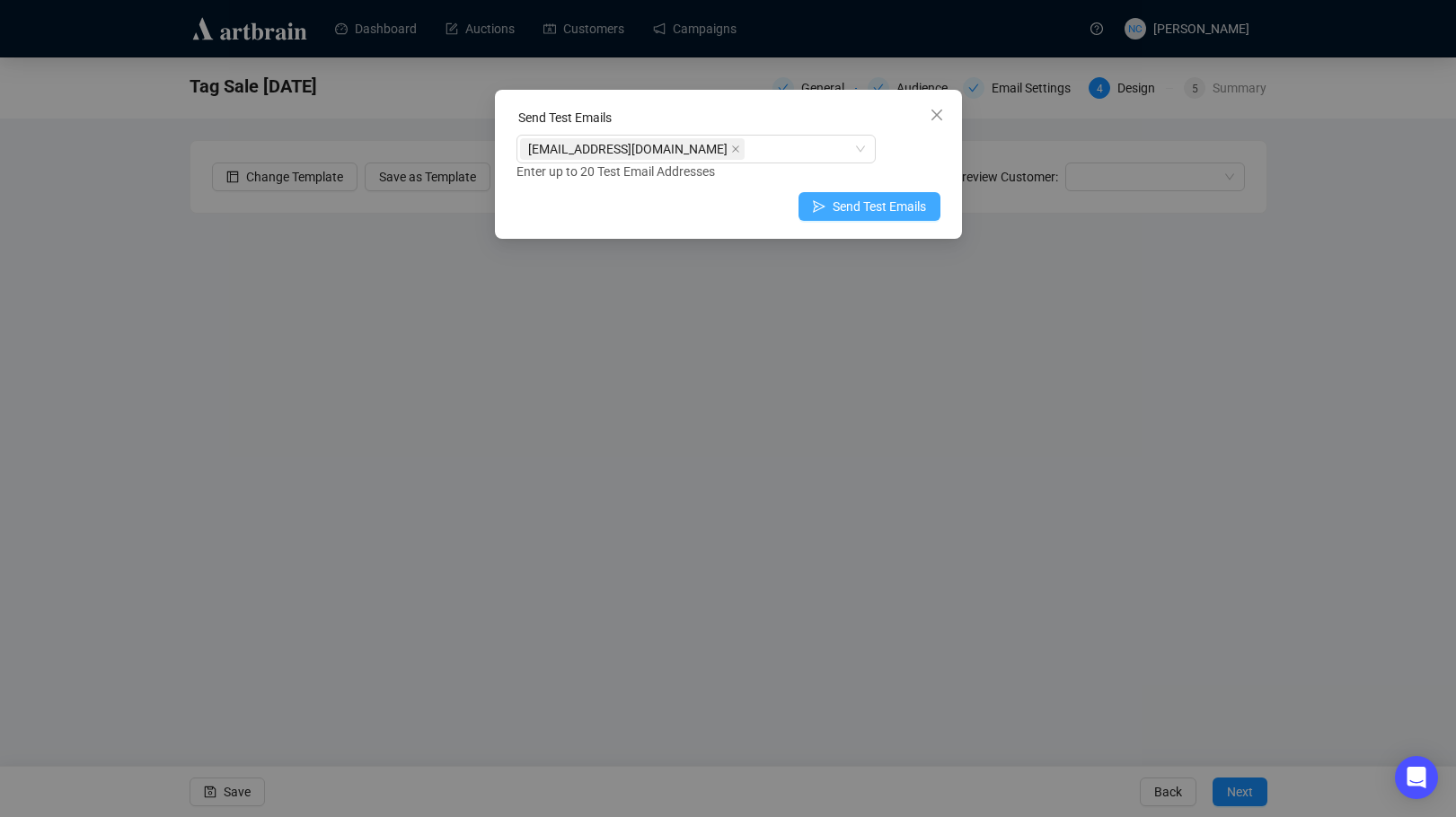
click at [871, 215] on span "Send Test Emails" at bounding box center [879, 206] width 93 height 20
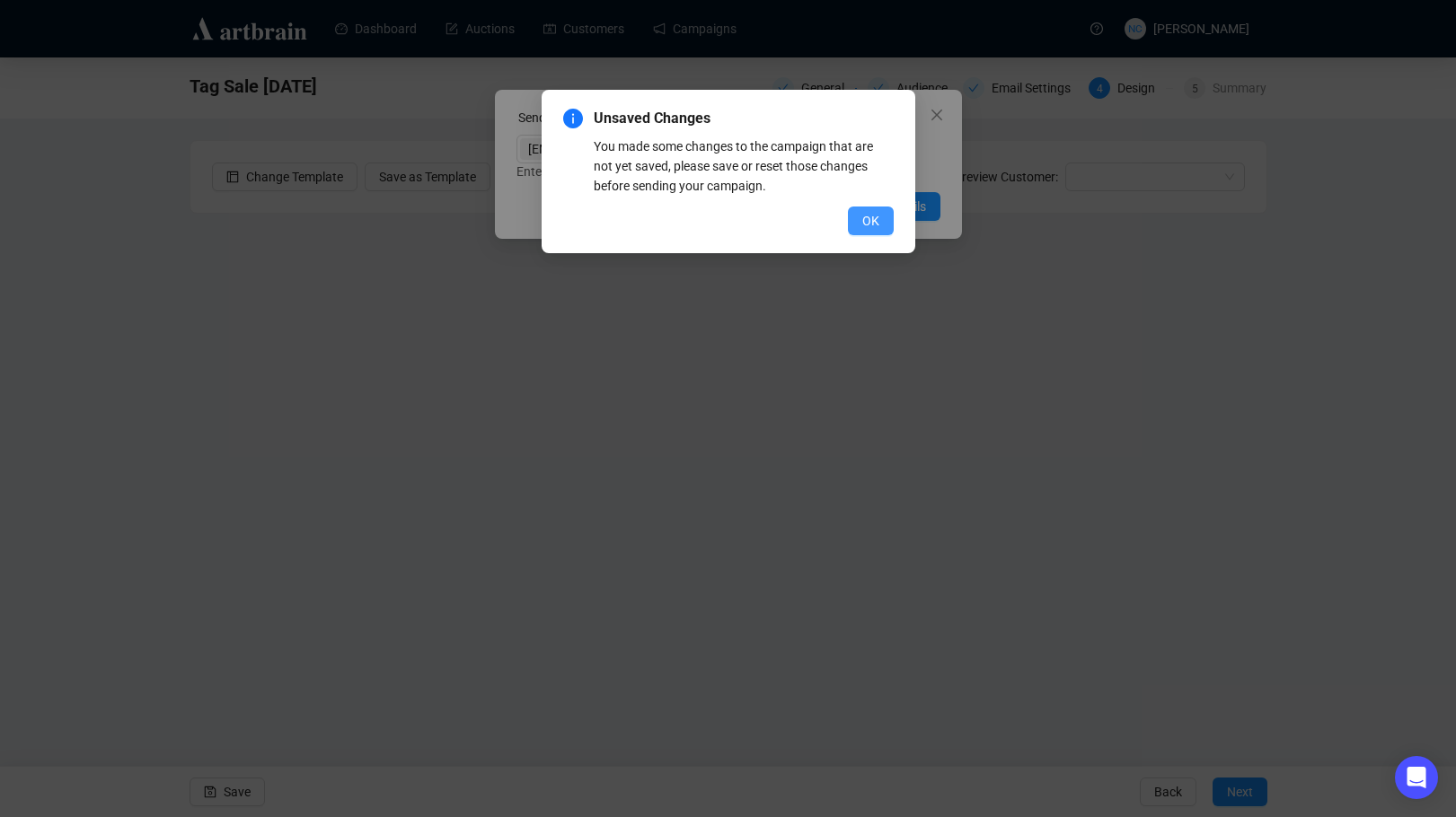
click at [867, 220] on span "OK" at bounding box center [871, 221] width 17 height 20
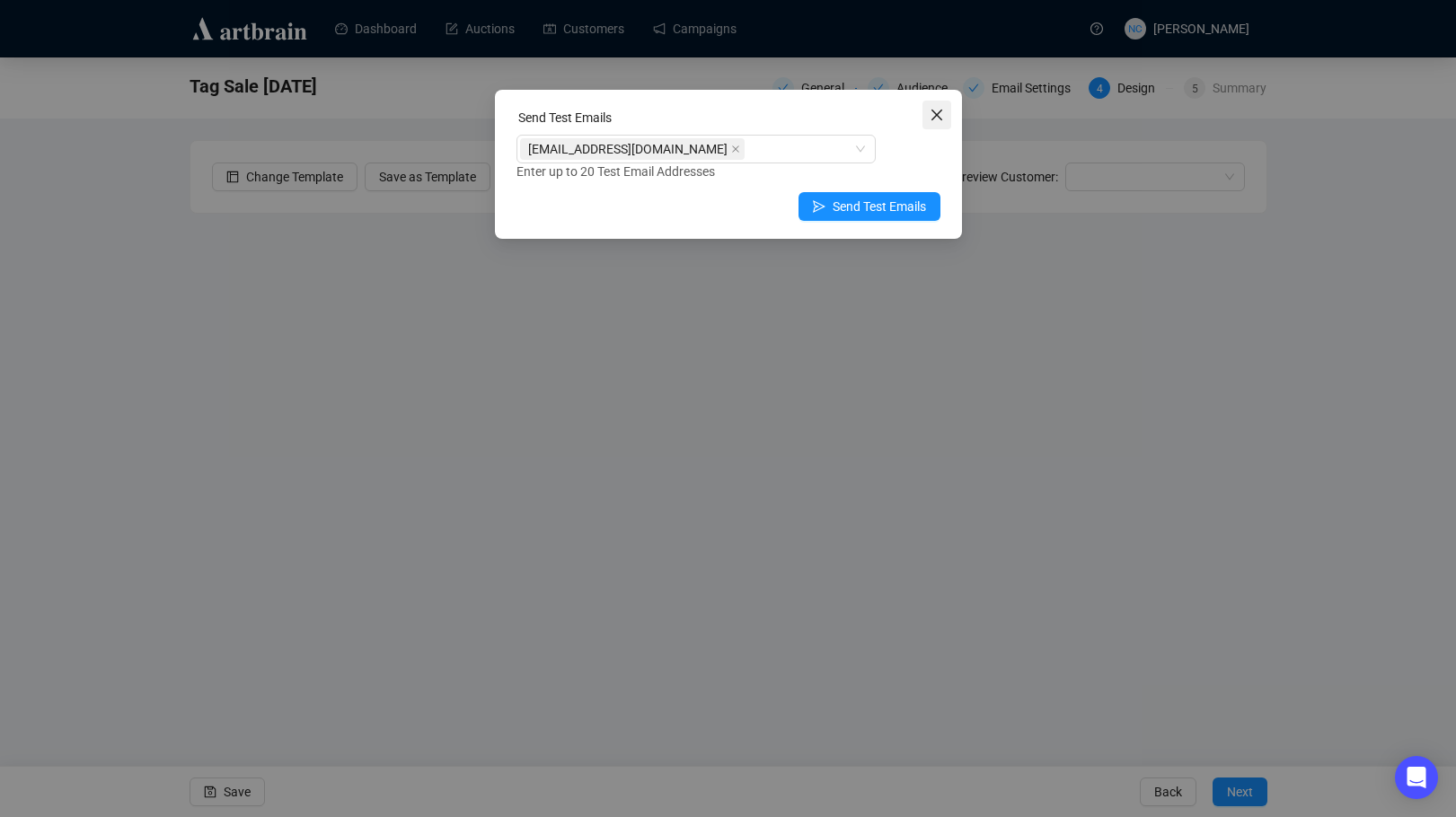
click at [938, 115] on icon "close" at bounding box center [936, 115] width 14 height 14
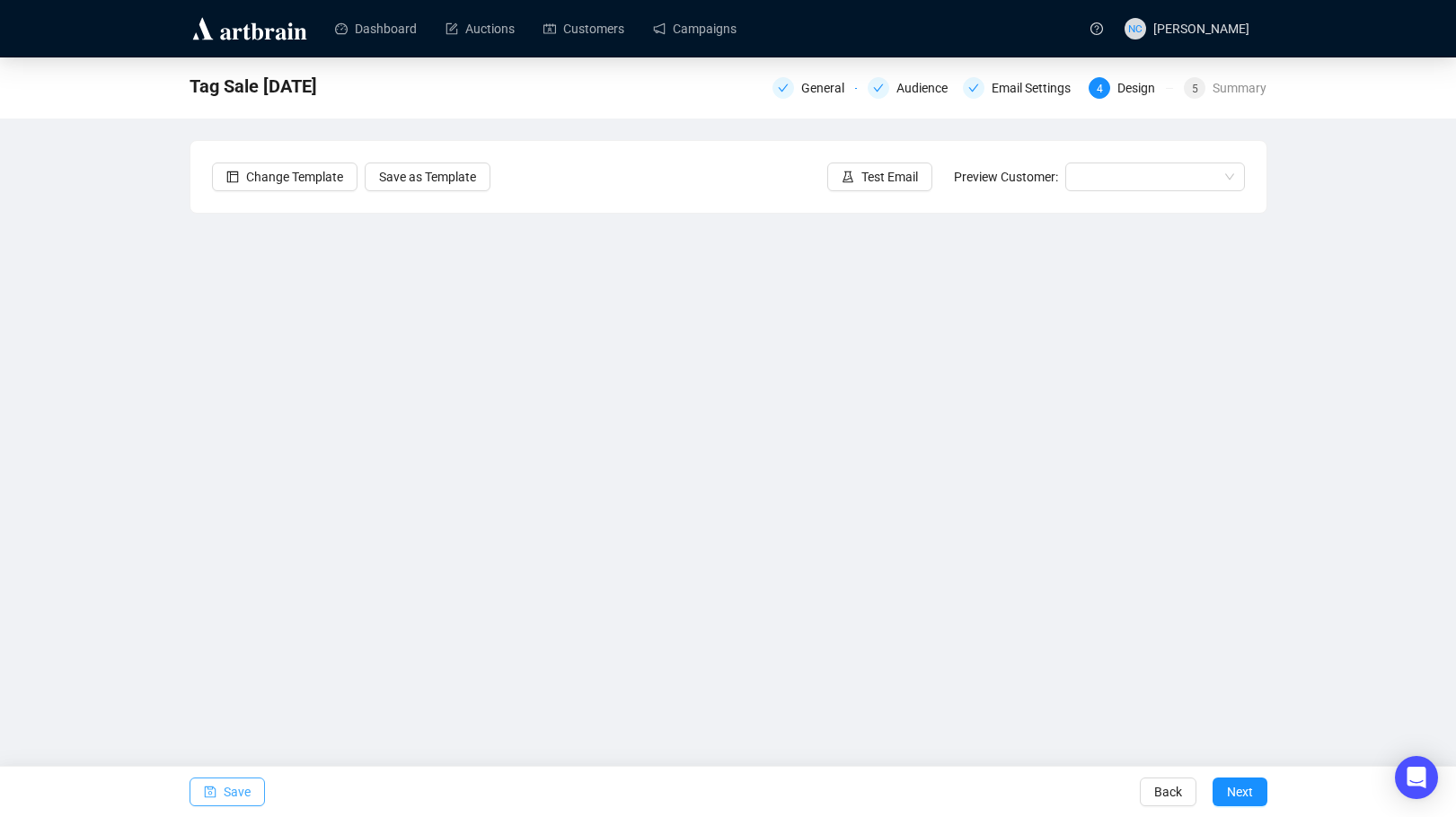
click at [204, 782] on span "button" at bounding box center [210, 792] width 13 height 50
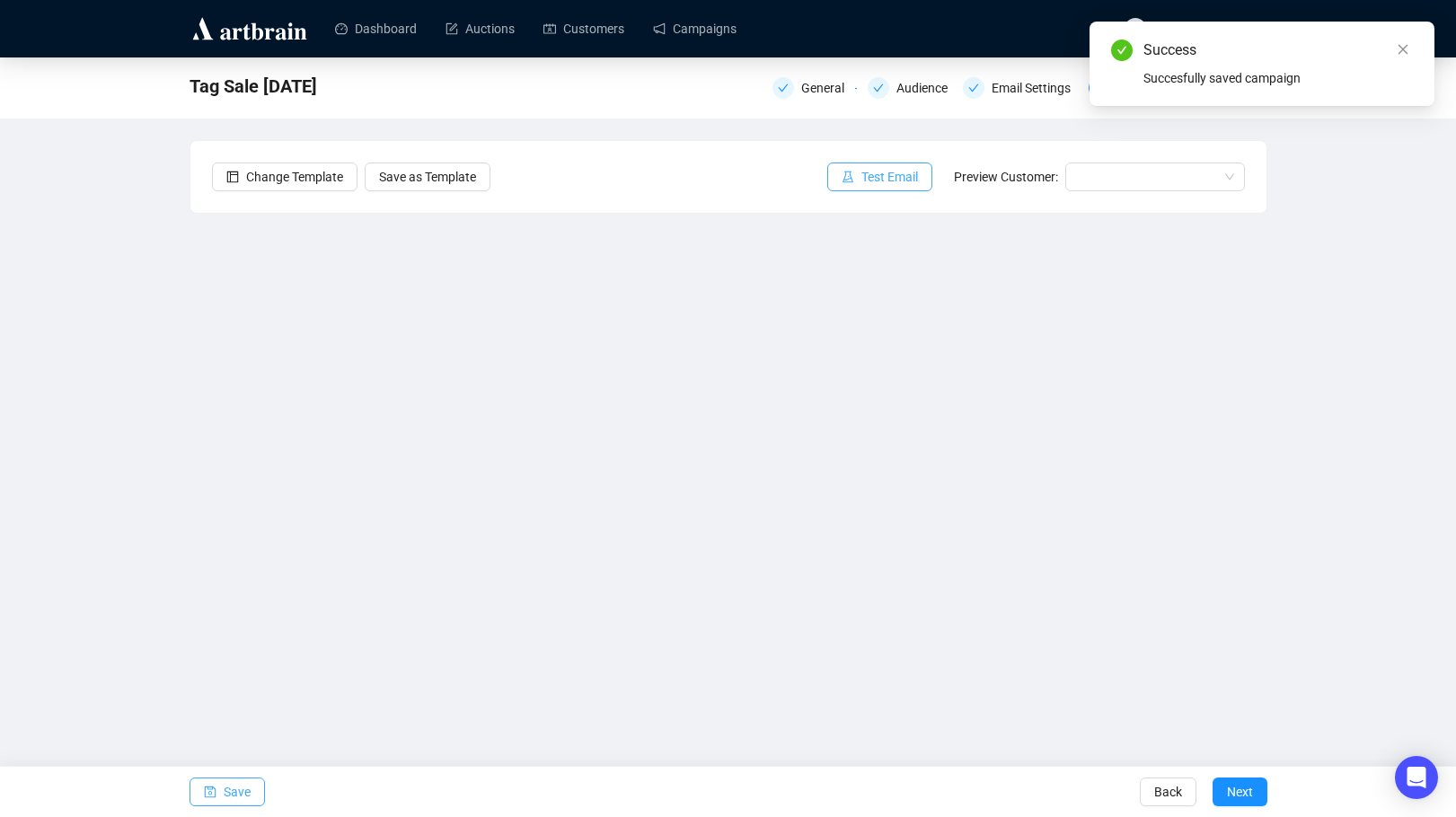
click at [877, 176] on span "Test Email" at bounding box center [889, 176] width 57 height 20
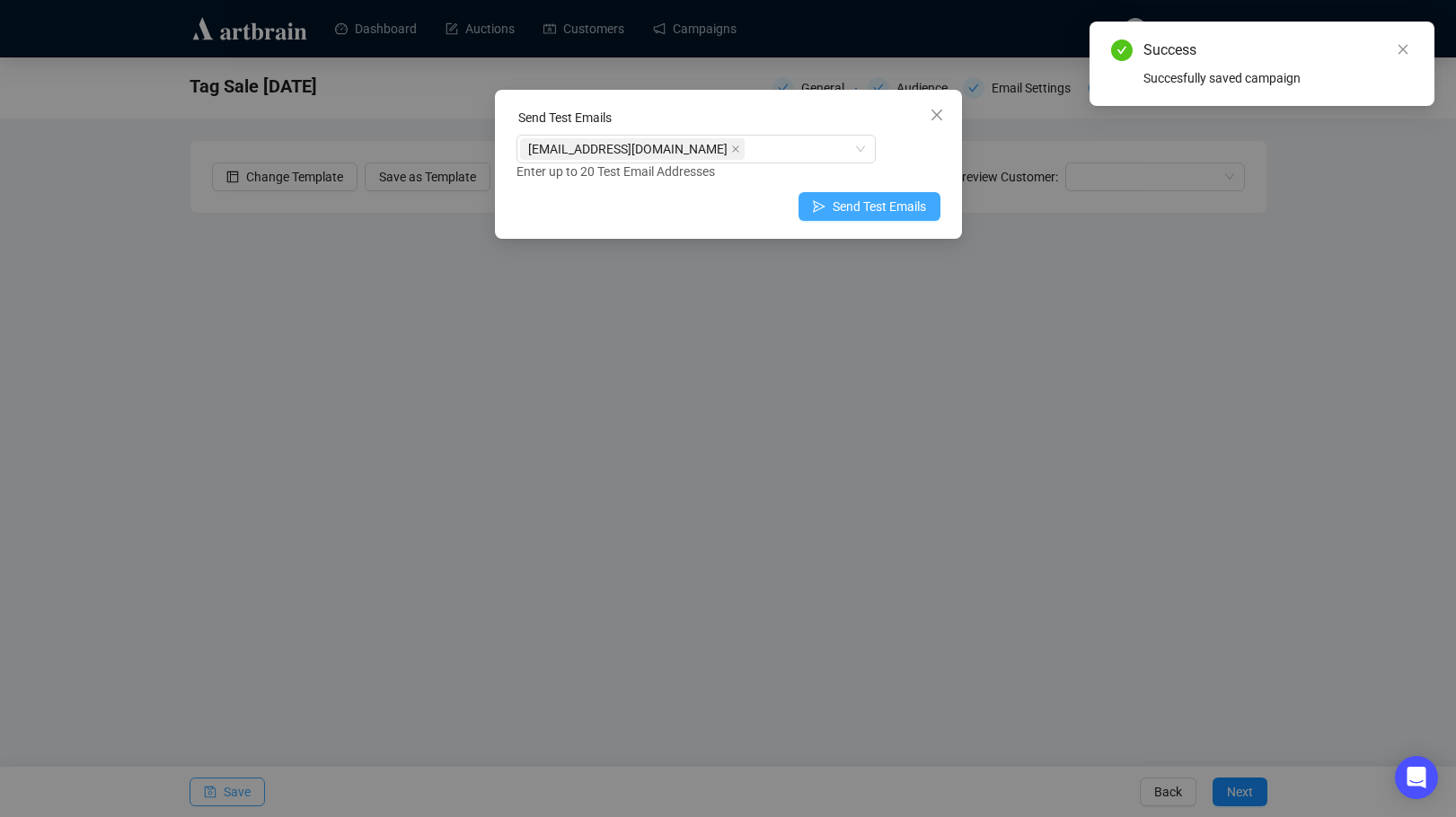
click at [841, 198] on span "Send Test Emails" at bounding box center [879, 206] width 93 height 20
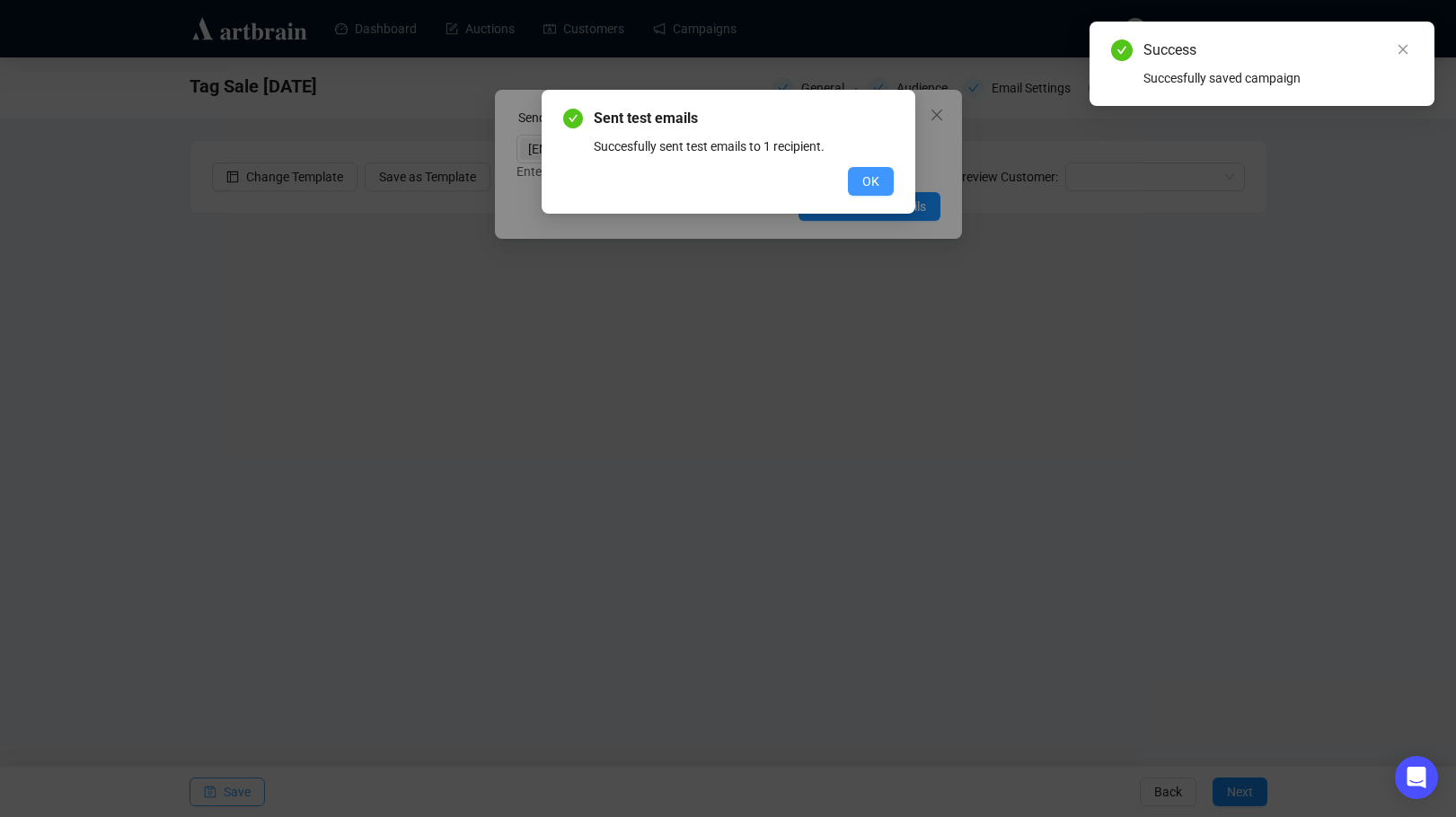
click at [877, 171] on button "OK" at bounding box center [871, 181] width 46 height 29
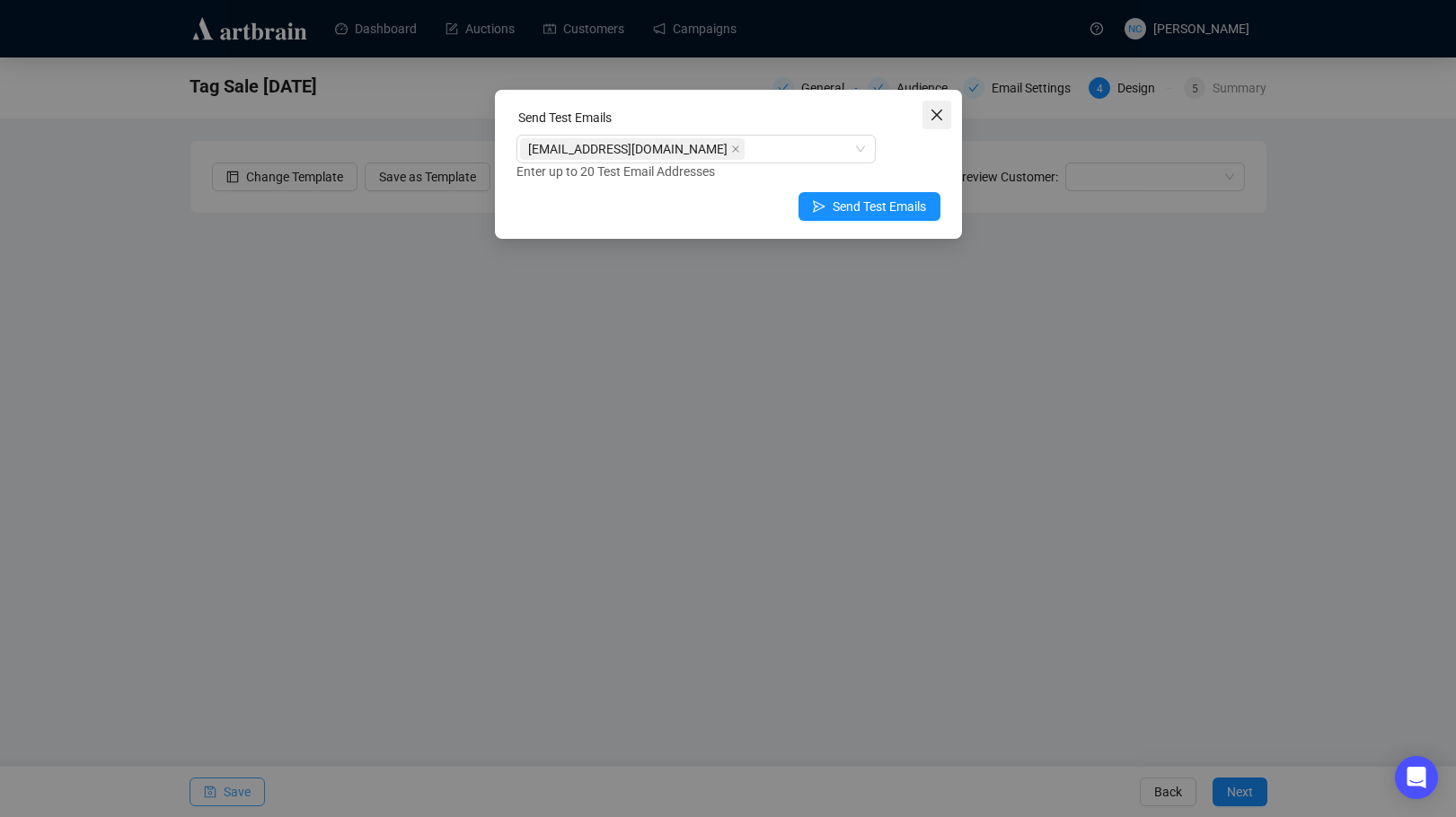
click at [930, 109] on icon "close" at bounding box center [936, 115] width 14 height 14
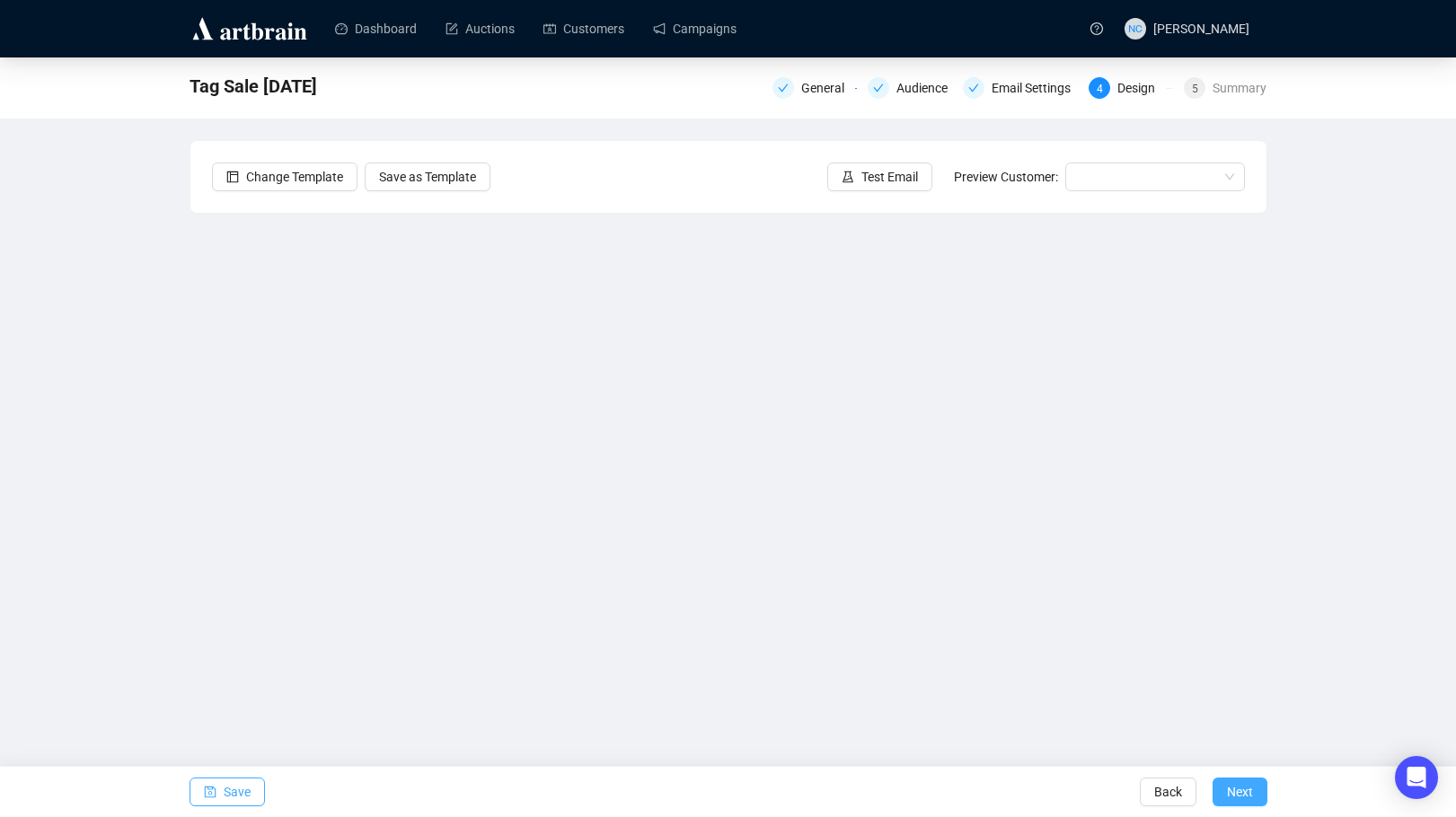
click at [1241, 780] on span "Next" at bounding box center [1239, 792] width 26 height 50
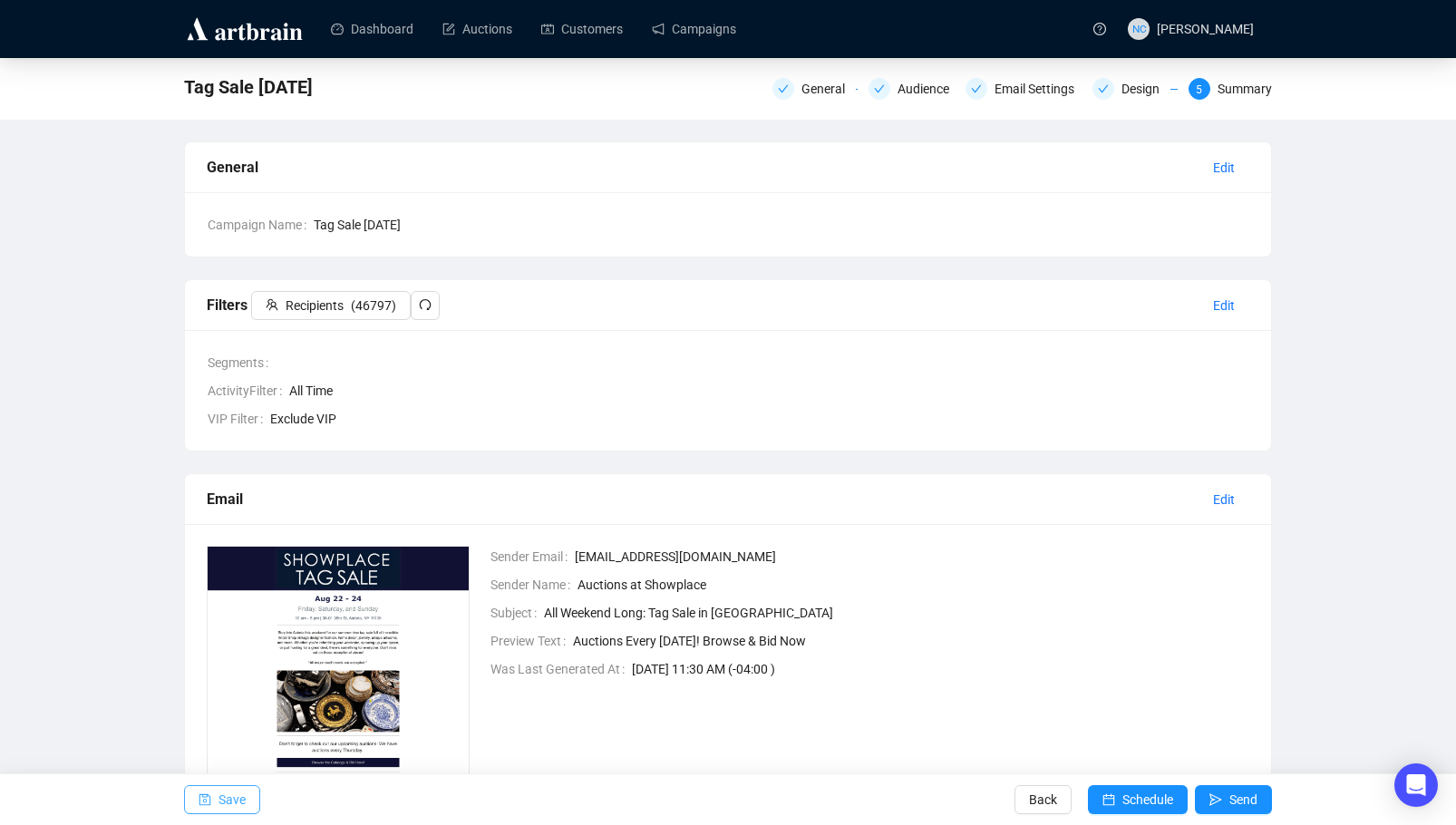
scroll to position [198, 0]
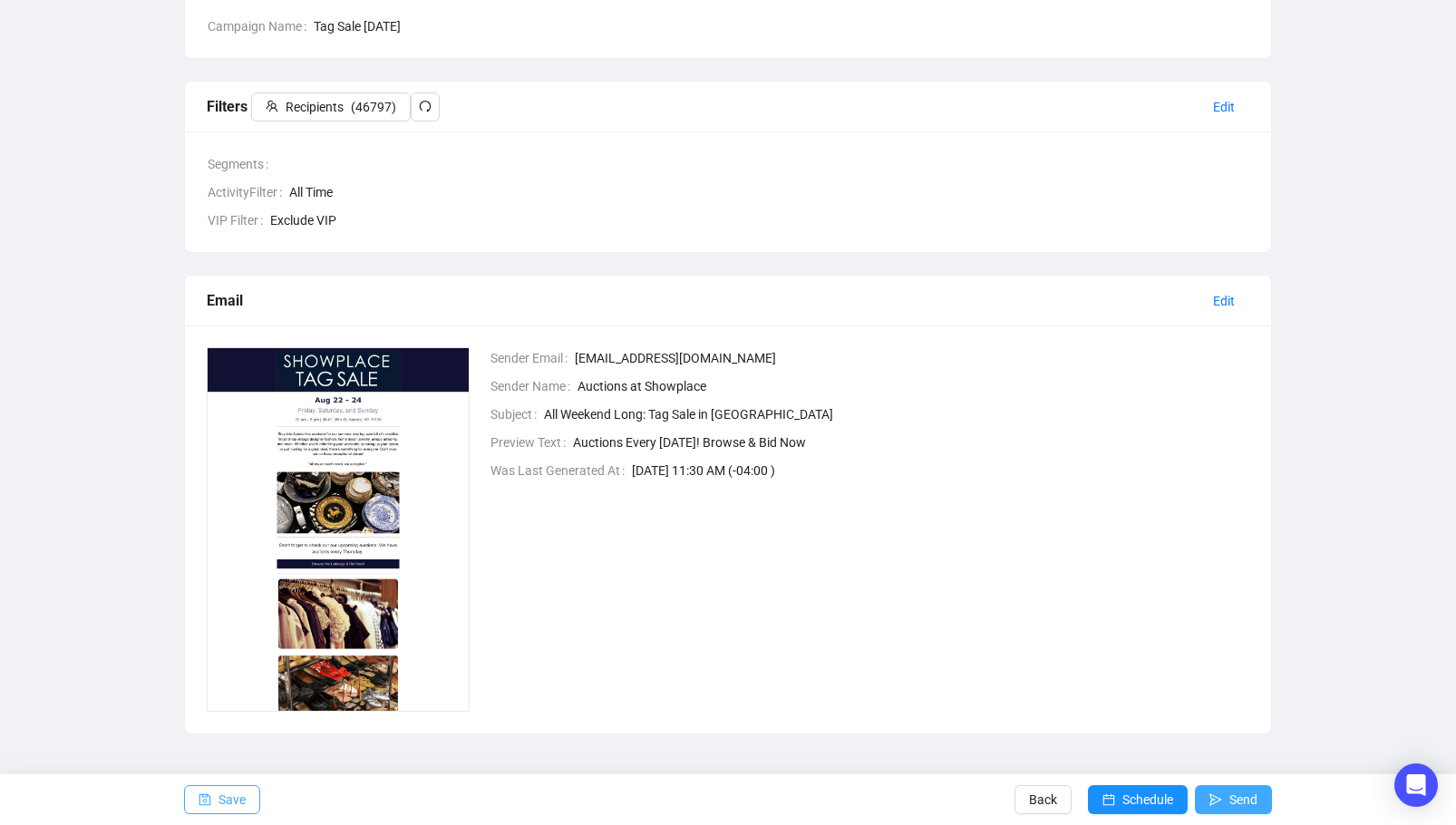
click at [1247, 807] on span "Send" at bounding box center [1243, 800] width 28 height 51
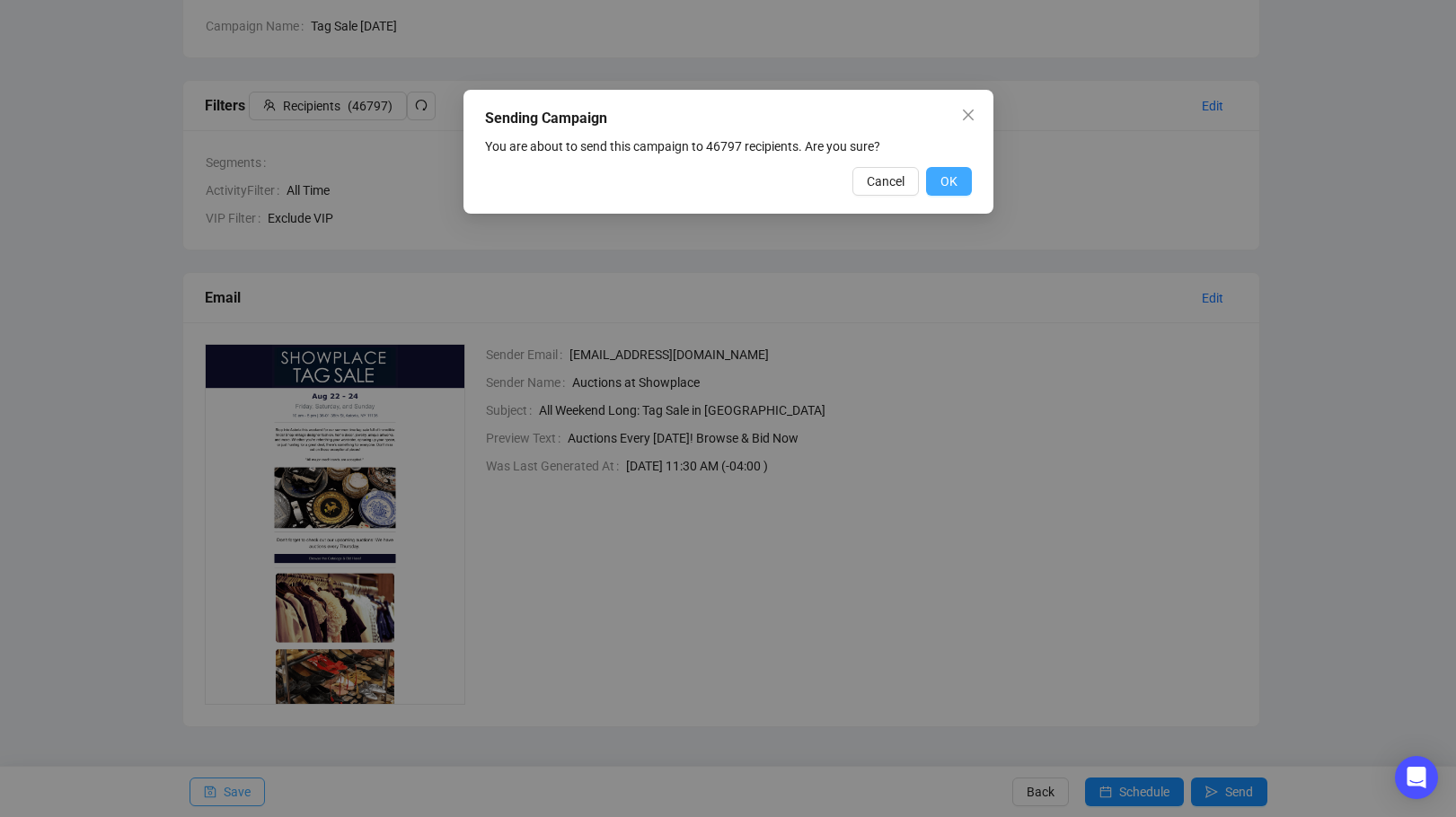
click at [957, 179] on button "OK" at bounding box center [949, 181] width 46 height 29
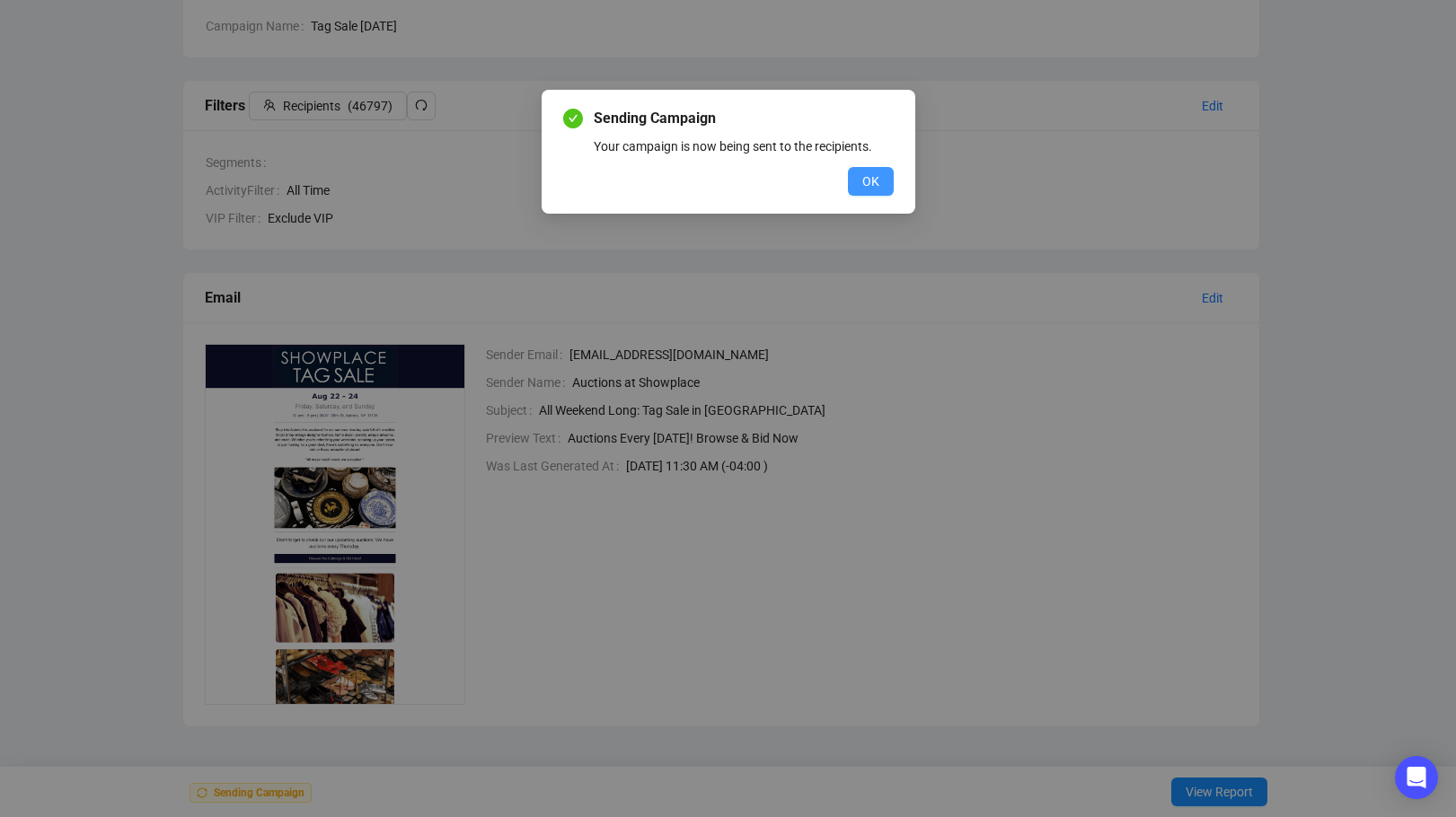
click at [873, 178] on span "OK" at bounding box center [871, 181] width 17 height 20
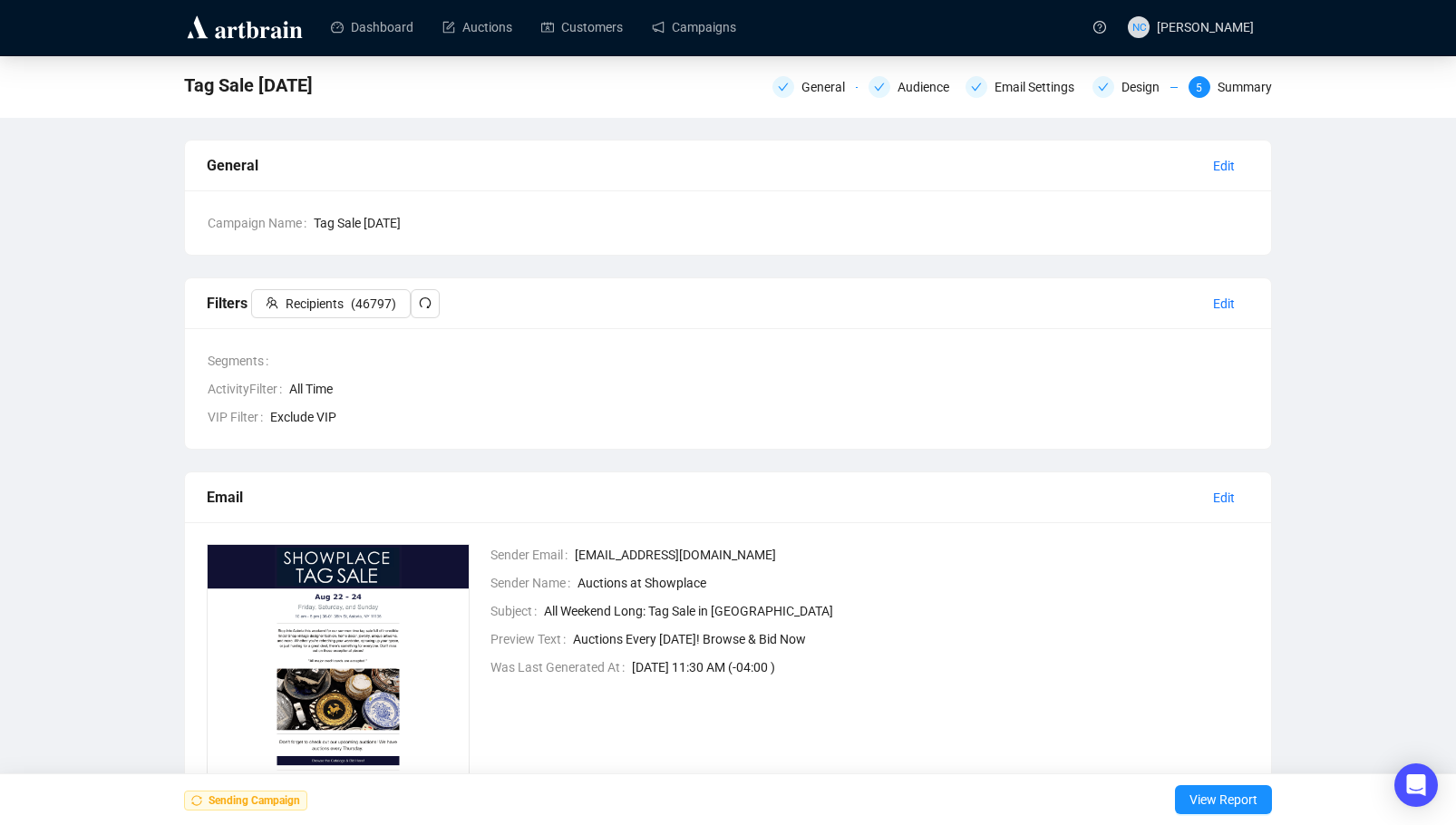
scroll to position [0, 0]
